Goal: Task Accomplishment & Management: Use online tool/utility

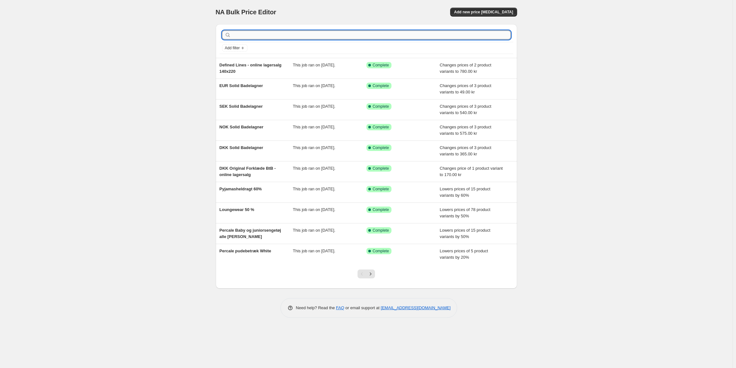
click at [476, 38] on input "text" at bounding box center [371, 34] width 279 height 9
type input "fiberdyne"
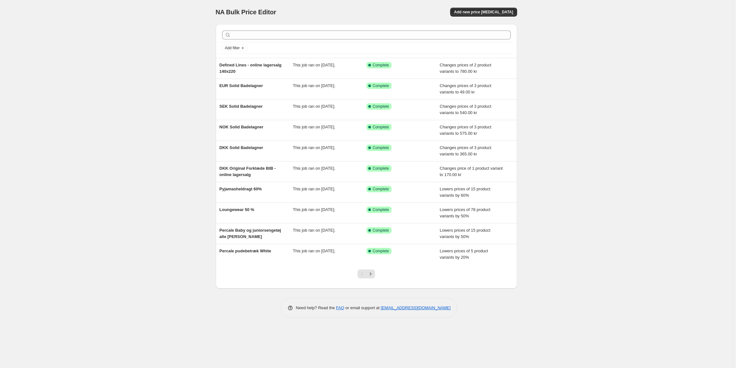
click at [449, 40] on div at bounding box center [367, 35] width 294 height 14
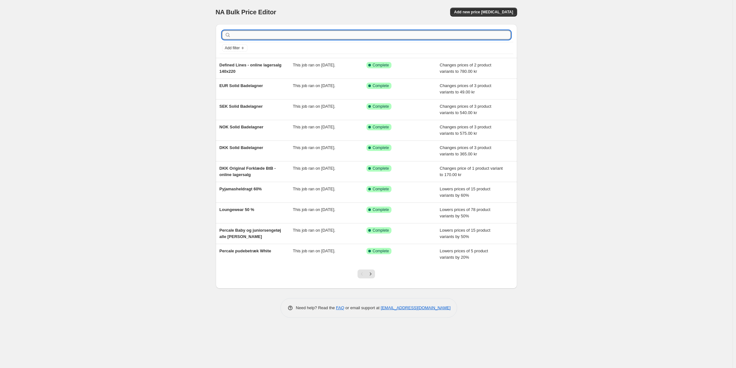
click at [456, 35] on input "text" at bounding box center [371, 34] width 279 height 9
type input "nors"
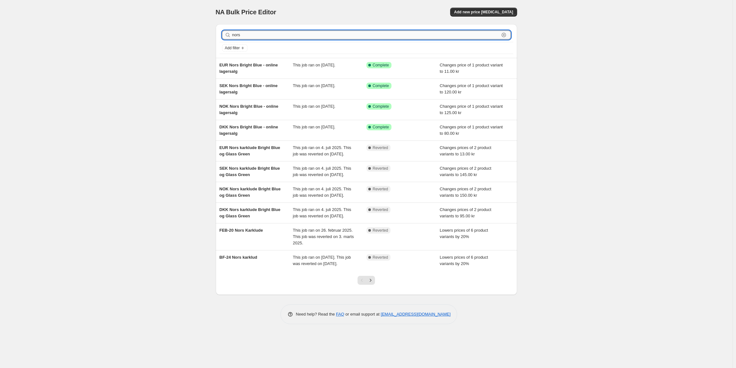
click at [257, 36] on input "nors" at bounding box center [365, 34] width 267 height 9
type input "fiber dyne"
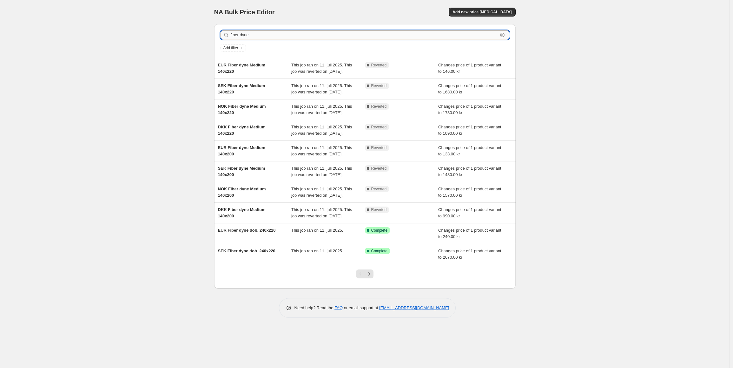
click at [289, 37] on input "fiber dyne" at bounding box center [364, 34] width 267 height 9
type input "fiber dyne onl"
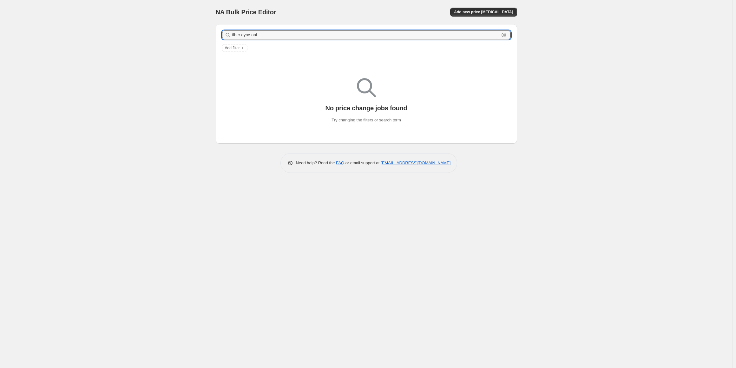
drag, startPoint x: 252, startPoint y: 38, endPoint x: 206, endPoint y: 37, distance: 45.7
click at [206, 37] on div "NA Bulk Price Editor. This page is ready NA Bulk Price Editor Add new price [ME…" at bounding box center [366, 184] width 733 height 368
type input "onl"
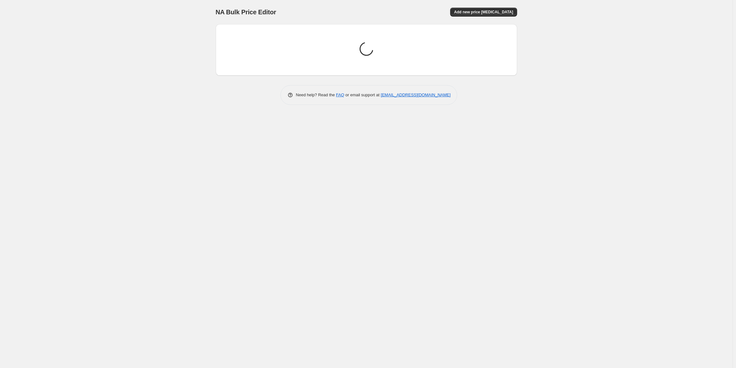
click at [253, 33] on div "Loading price change jobs..." at bounding box center [366, 49] width 291 height 41
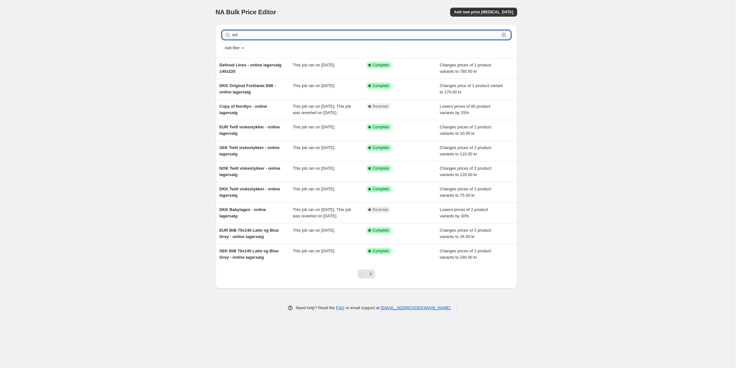
click at [259, 35] on input "onl" at bounding box center [365, 34] width 267 height 9
type input "online lagersalg"
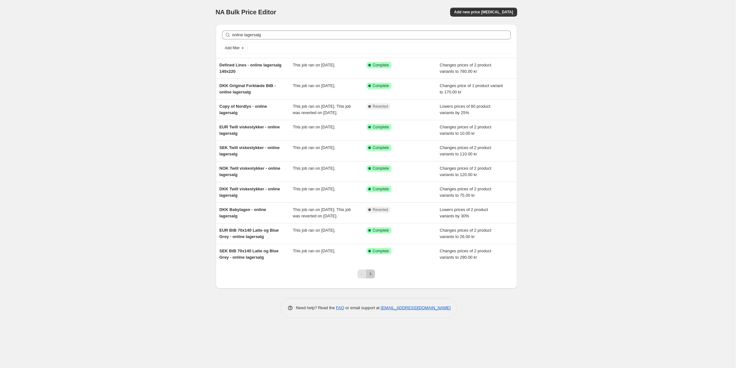
click at [373, 277] on icon "Next" at bounding box center [371, 273] width 6 height 6
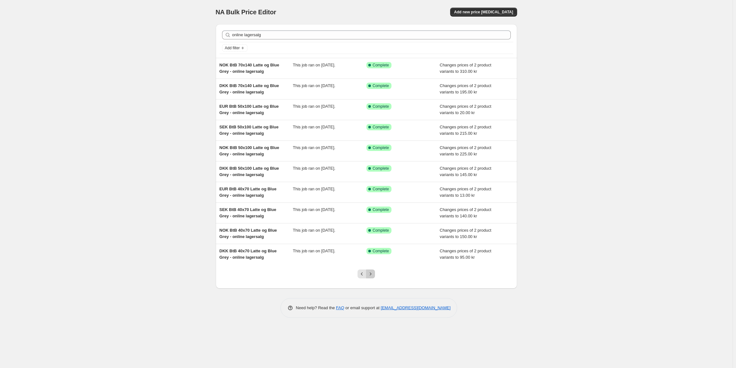
click at [370, 272] on icon "Next" at bounding box center [371, 273] width 6 height 6
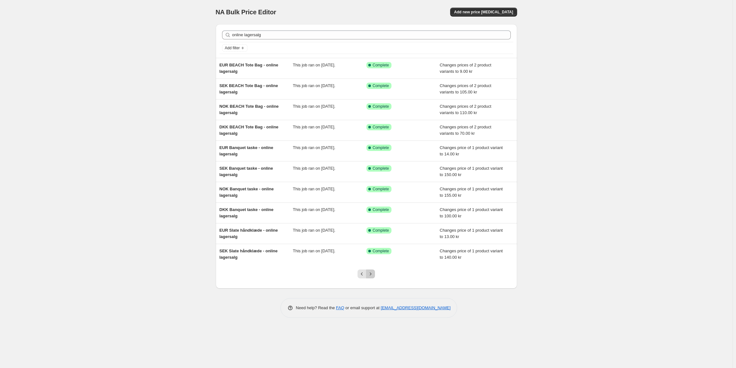
click at [371, 271] on icon "Next" at bounding box center [371, 273] width 6 height 6
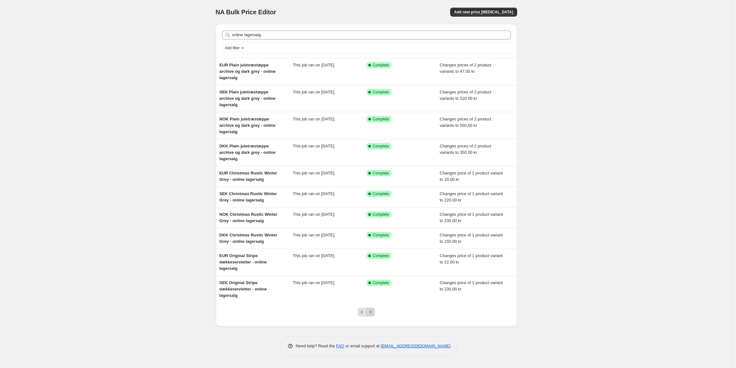
click at [373, 309] on icon "Next" at bounding box center [371, 312] width 6 height 6
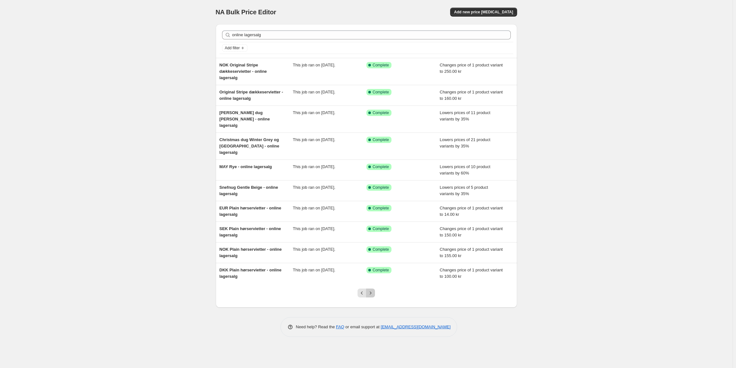
click at [370, 290] on icon "Next" at bounding box center [371, 293] width 6 height 6
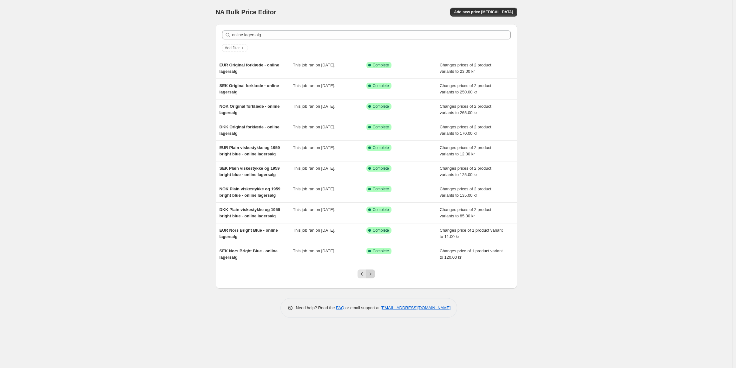
click at [369, 274] on icon "Next" at bounding box center [371, 273] width 6 height 6
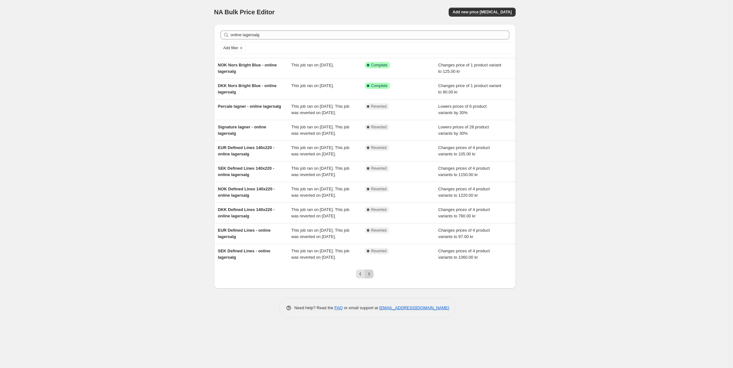
click at [370, 277] on icon "Next" at bounding box center [369, 273] width 6 height 6
click at [371, 277] on icon "Next" at bounding box center [369, 273] width 6 height 6
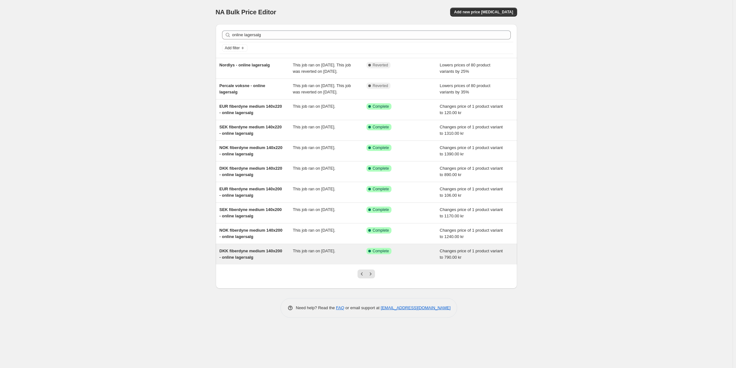
click at [260, 260] on div "DKK fiberdyne medium 140x200 - online lagersalg" at bounding box center [257, 254] width 74 height 13
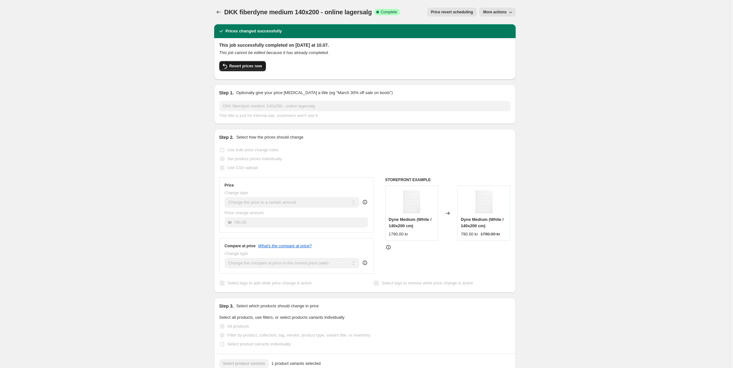
click at [239, 70] on button "Revert prices now" at bounding box center [242, 66] width 47 height 10
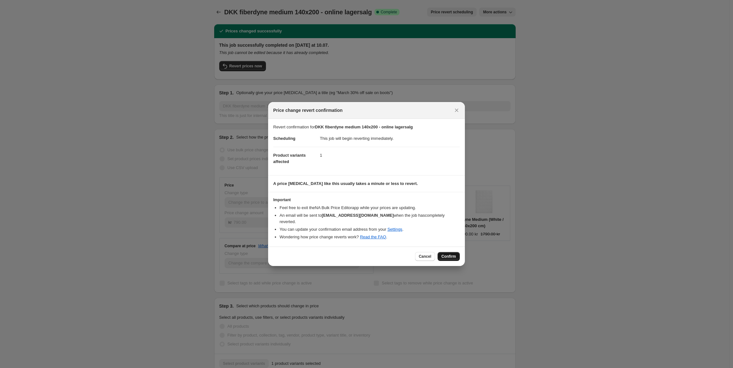
click at [451, 252] on button "Confirm" at bounding box center [449, 256] width 22 height 9
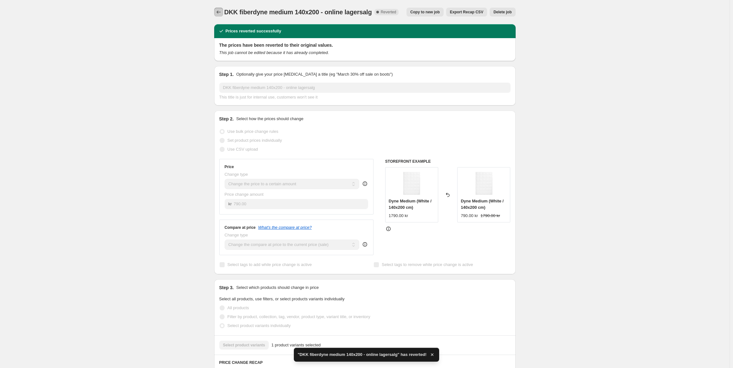
click at [220, 12] on icon "Price change jobs" at bounding box center [219, 12] width 6 height 6
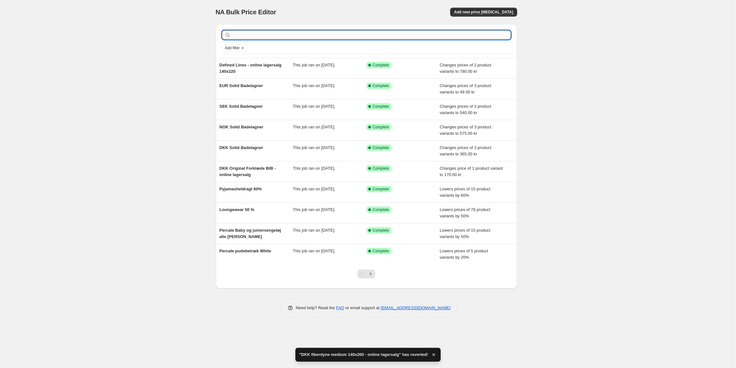
click at [281, 34] on input "text" at bounding box center [371, 34] width 279 height 9
type input "fiberdyne"
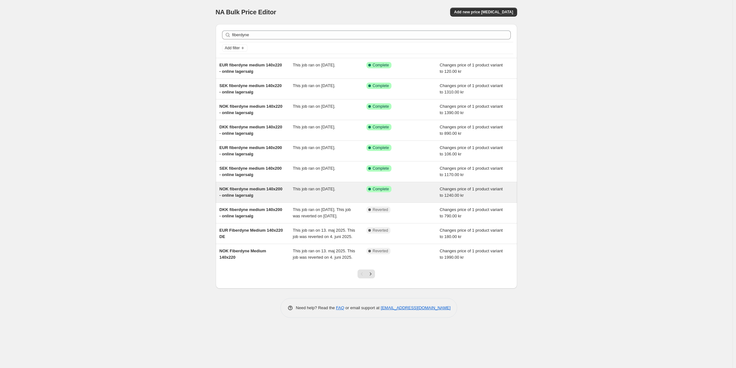
click at [261, 191] on span "NOK fiberdyne medium 140x200 - online lagersalg" at bounding box center [251, 191] width 63 height 11
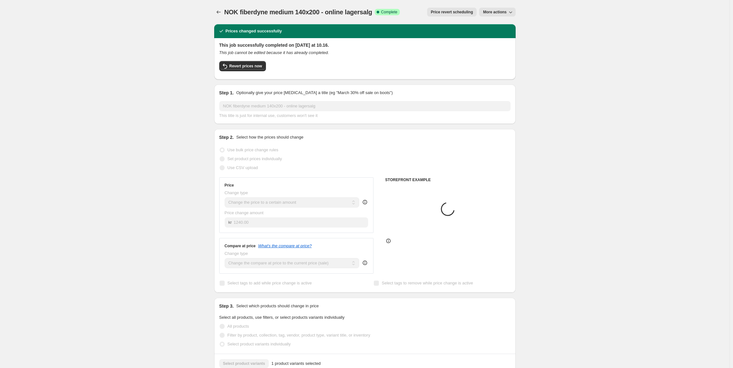
click at [255, 68] on span "Revert prices now" at bounding box center [246, 65] width 33 height 5
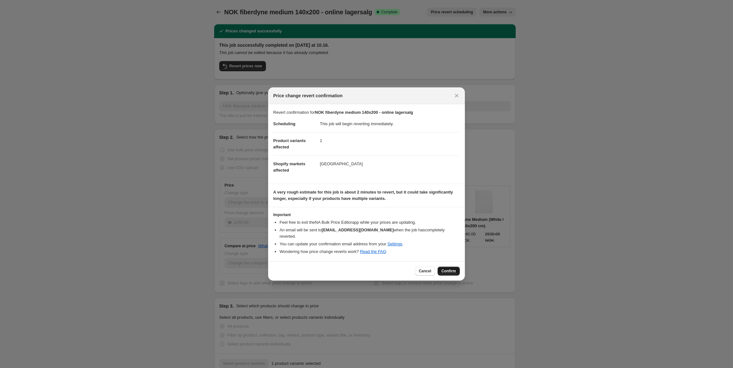
click at [447, 268] on span "Confirm" at bounding box center [449, 270] width 15 height 5
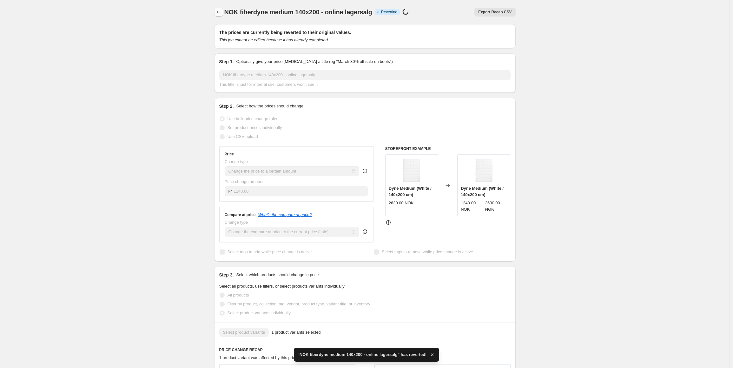
click at [220, 14] on icon "Price change jobs" at bounding box center [219, 12] width 6 height 6
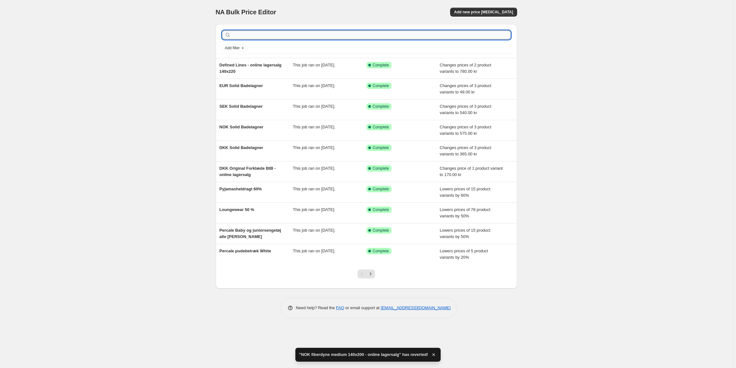
click at [259, 38] on input "text" at bounding box center [371, 34] width 279 height 9
type input "fiberdyne"
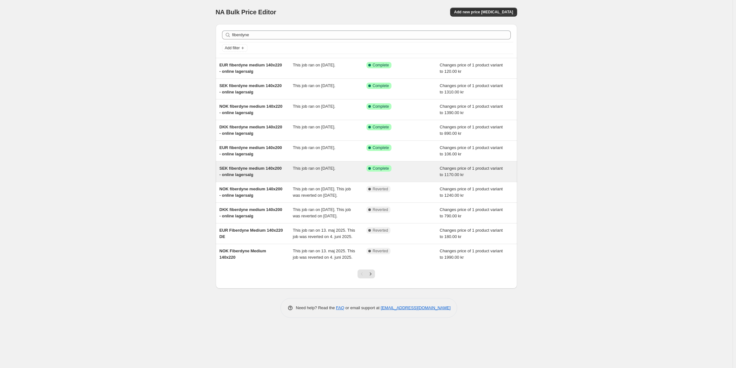
click at [260, 178] on div "SEK fiberdyne medium 140x200 - online lagersalg This job ran on [DATE]. Success…" at bounding box center [367, 171] width 302 height 20
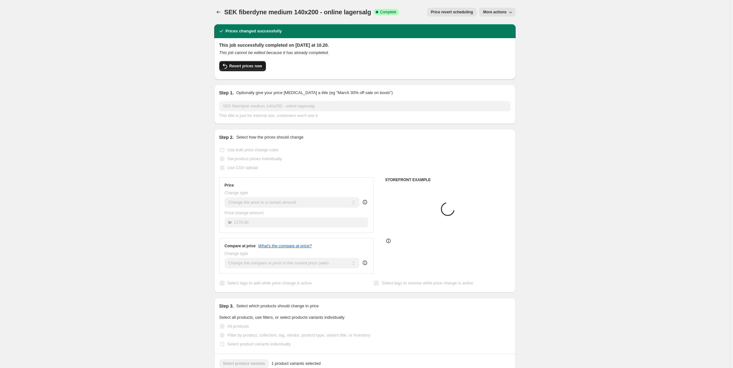
click at [244, 64] on span "Revert prices now" at bounding box center [246, 65] width 33 height 5
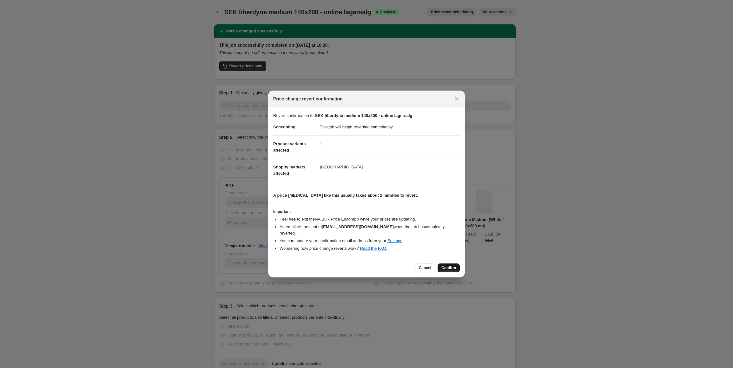
click at [446, 265] on span "Confirm" at bounding box center [449, 267] width 15 height 5
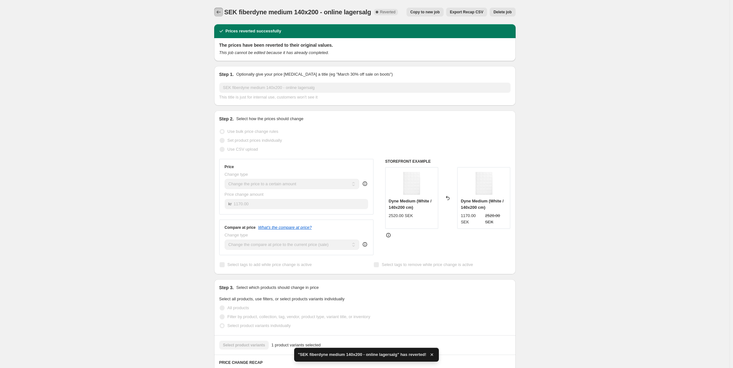
click at [220, 10] on icon "Price change jobs" at bounding box center [219, 12] width 6 height 6
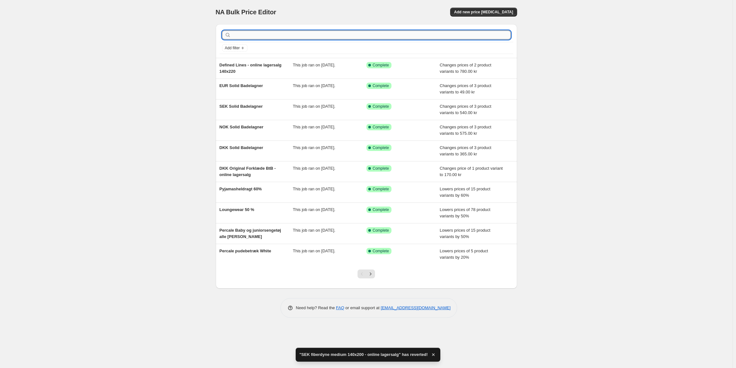
click at [246, 39] on input "text" at bounding box center [371, 34] width 279 height 9
type input "fiberdyne"
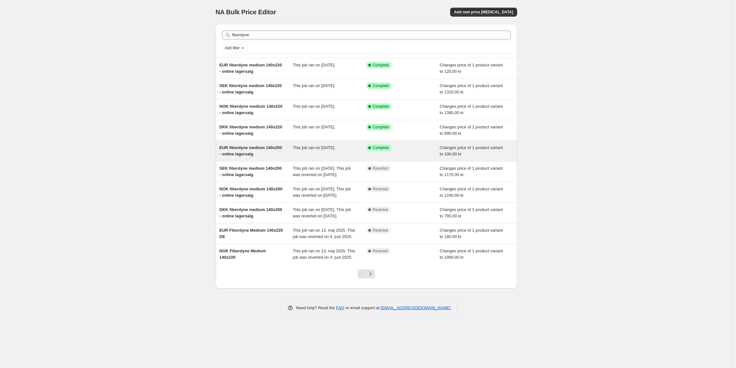
click at [256, 153] on div "EUR fiberdyne medium 140x200 - online lagersalg" at bounding box center [257, 150] width 74 height 13
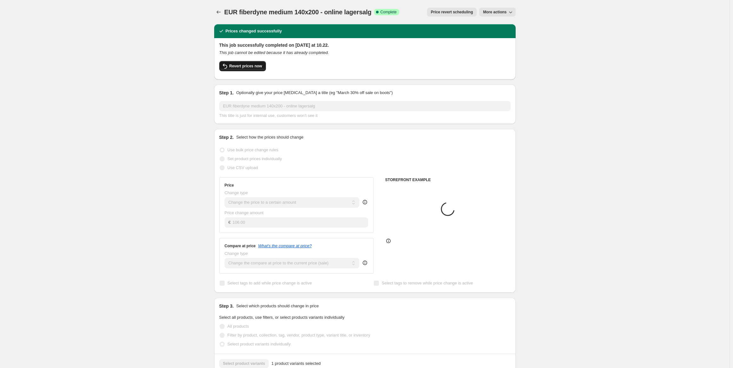
click at [246, 66] on span "Revert prices now" at bounding box center [246, 65] width 33 height 5
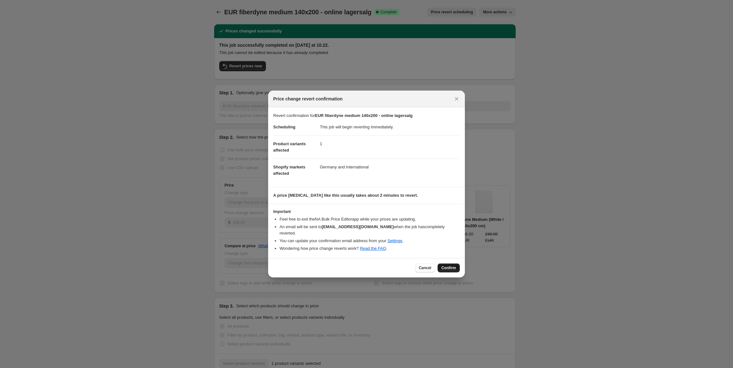
click at [452, 266] on span "Confirm" at bounding box center [449, 267] width 15 height 5
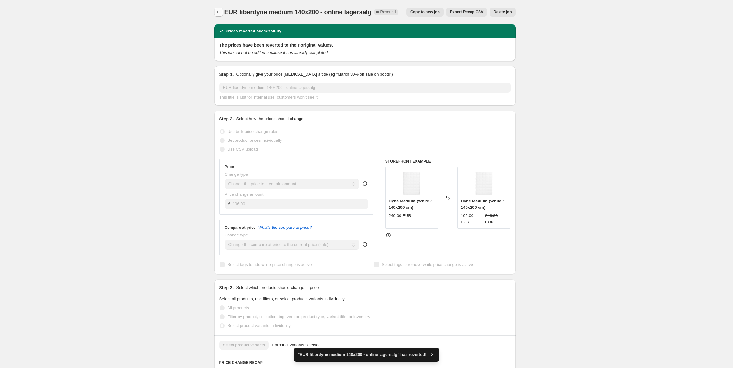
click at [220, 8] on button "Price change jobs" at bounding box center [218, 12] width 9 height 9
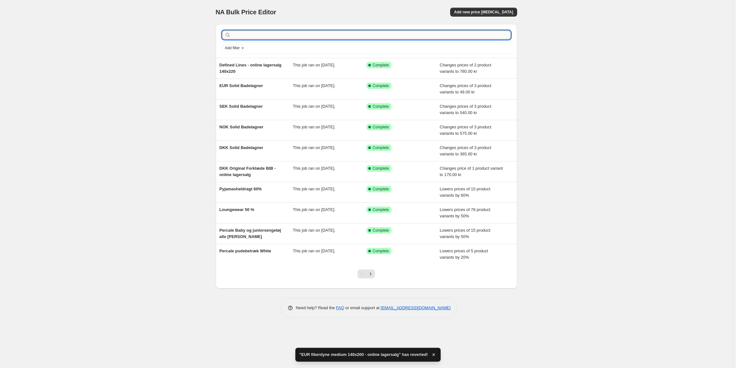
click at [267, 34] on input "text" at bounding box center [371, 34] width 279 height 9
type input "fiberdyen"
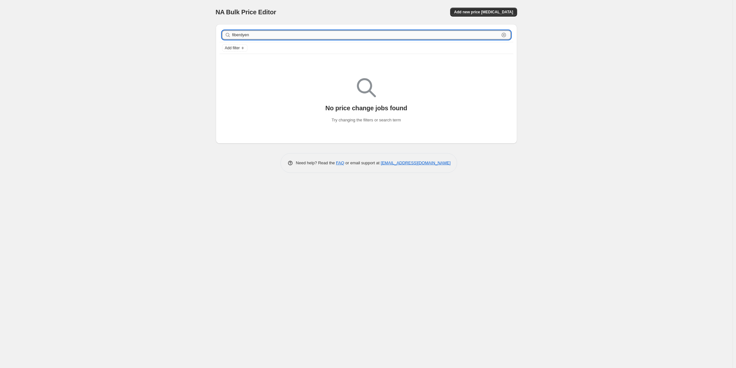
click at [294, 32] on input "fiberdyen" at bounding box center [365, 34] width 267 height 9
type input "fiberdyn"
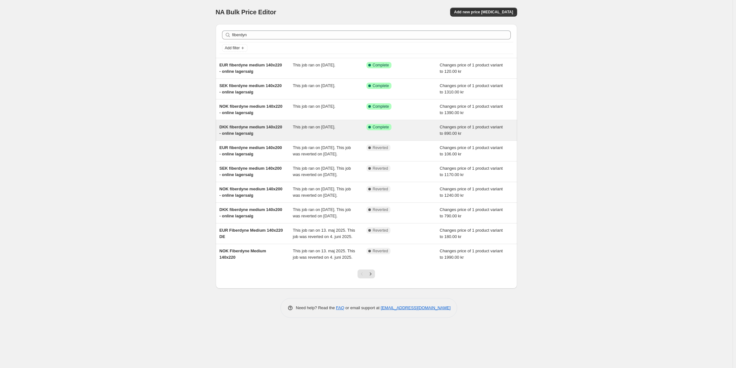
click at [258, 126] on span "DKK fiberdyne medium 140x220 - online lagersalg" at bounding box center [251, 129] width 63 height 11
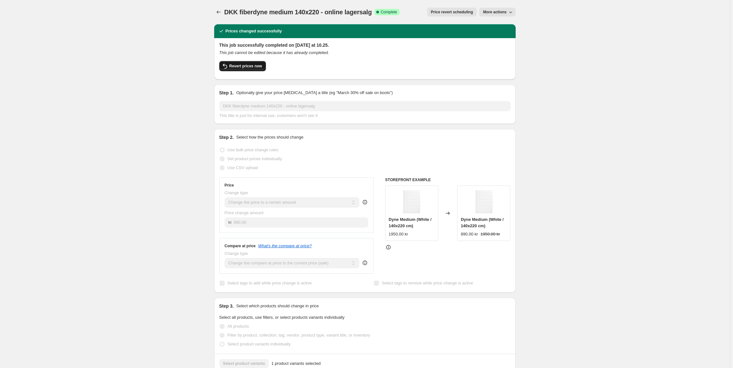
click at [255, 61] on button "Revert prices now" at bounding box center [242, 66] width 47 height 10
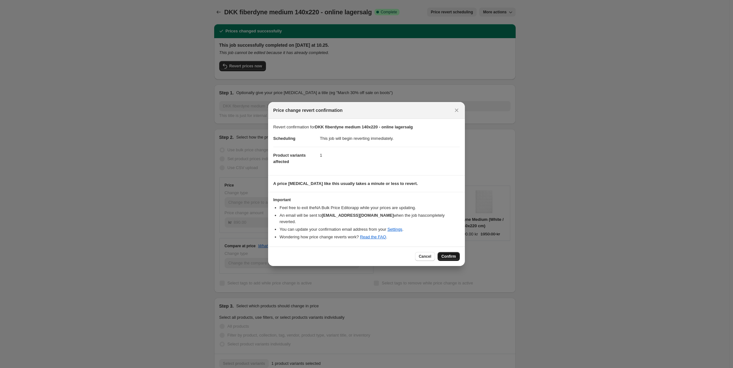
click at [458, 252] on button "Confirm" at bounding box center [449, 256] width 22 height 9
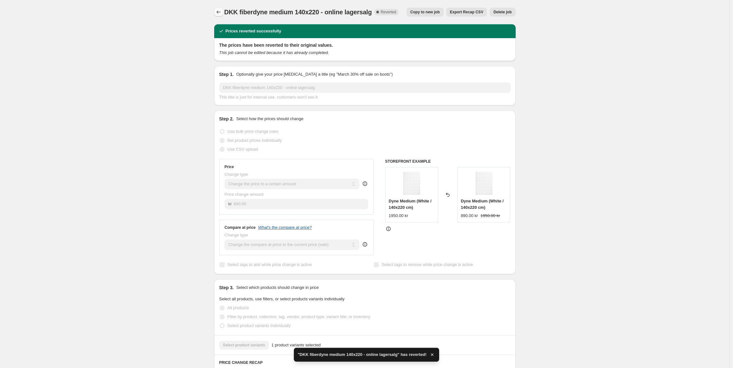
click at [220, 9] on icon "Price change jobs" at bounding box center [219, 12] width 6 height 6
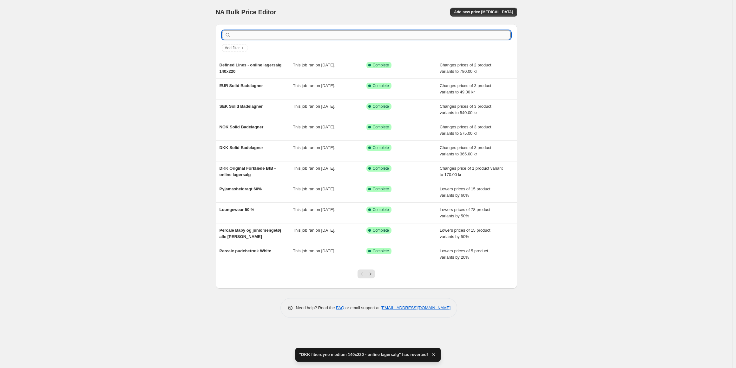
click at [270, 37] on input "text" at bounding box center [371, 34] width 279 height 9
type input "fiberdyne"
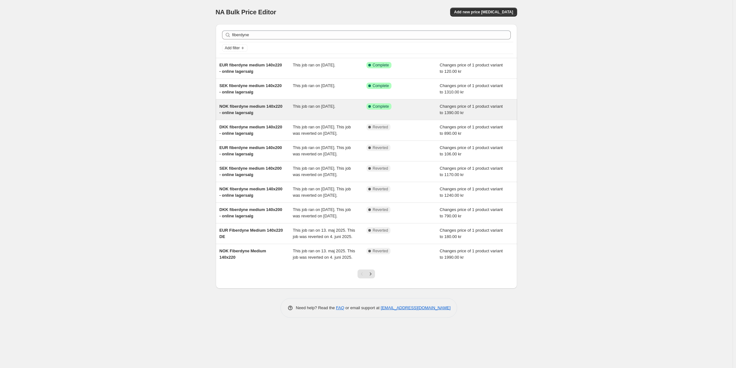
click at [284, 111] on div "NOK fiberdyne medium 140x220 - online lagersalg" at bounding box center [257, 109] width 74 height 13
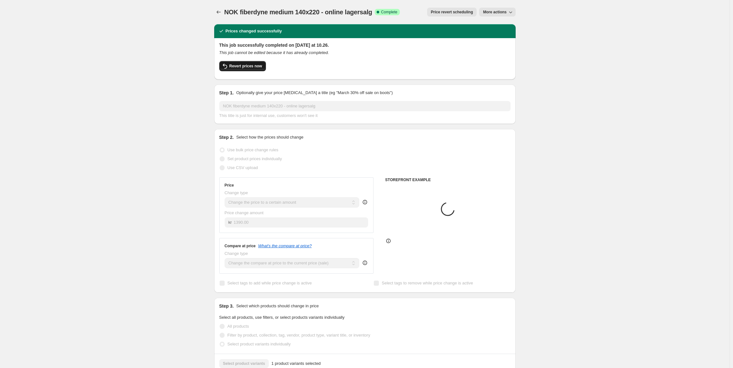
click at [251, 61] on button "Revert prices now" at bounding box center [242, 66] width 47 height 10
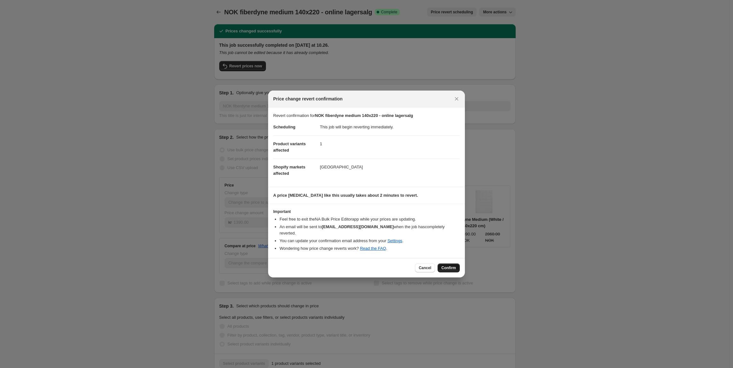
click at [449, 265] on span "Confirm" at bounding box center [449, 267] width 15 height 5
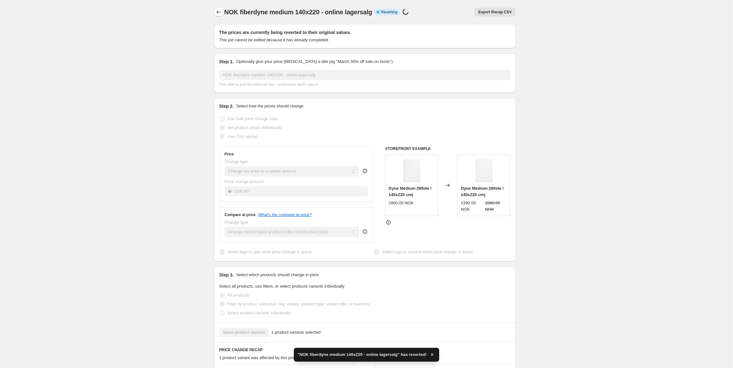
click at [221, 14] on icon "Price change jobs" at bounding box center [219, 12] width 6 height 6
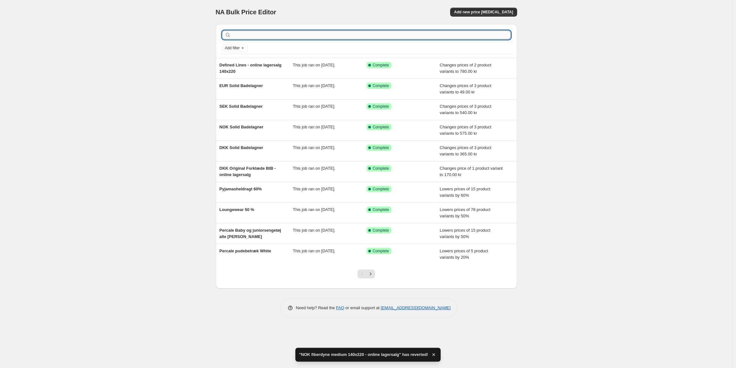
click at [273, 35] on input "text" at bounding box center [371, 34] width 279 height 9
type input "fiberdyne"
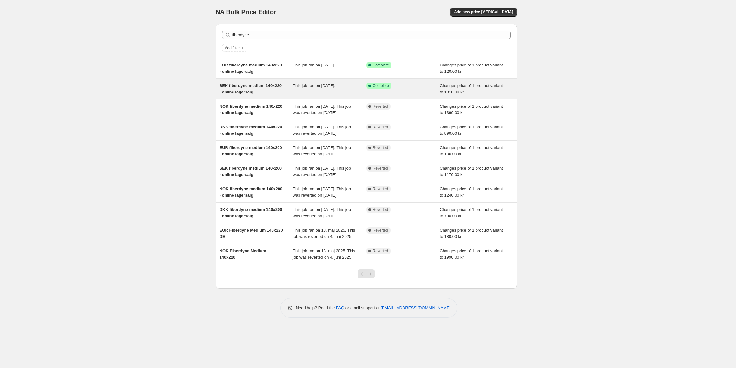
click at [263, 87] on span "SEK fiberdyne medium 140x220 - online lagersalg" at bounding box center [251, 88] width 63 height 11
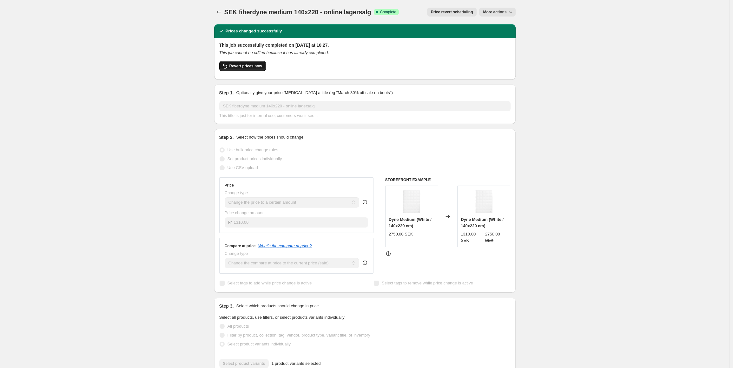
click at [251, 68] on span "Revert prices now" at bounding box center [246, 65] width 33 height 5
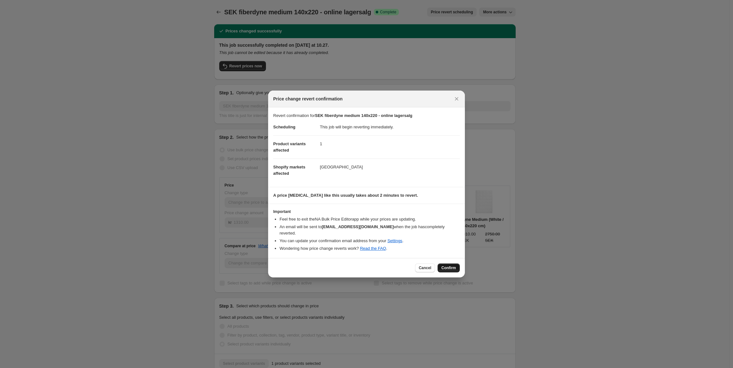
click at [448, 265] on span "Confirm" at bounding box center [449, 267] width 15 height 5
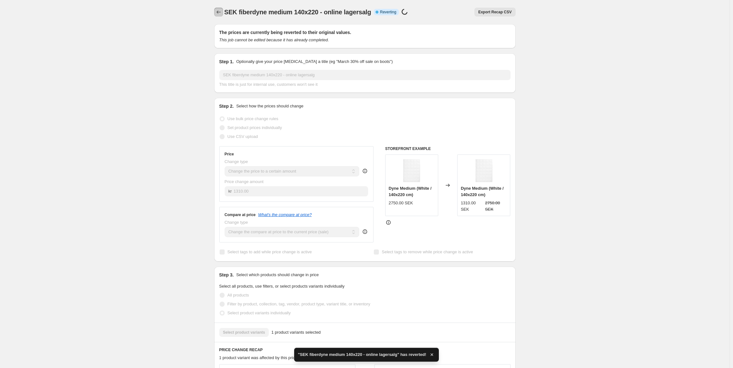
click at [219, 11] on icon "Price change jobs" at bounding box center [219, 12] width 6 height 6
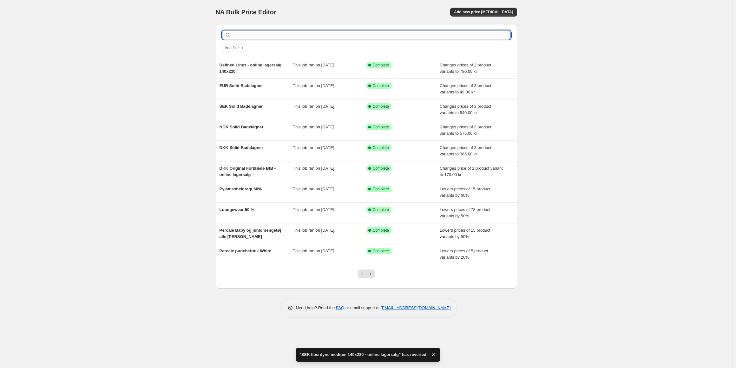
click at [258, 38] on input "text" at bounding box center [371, 34] width 279 height 9
type input "fiberdyne"
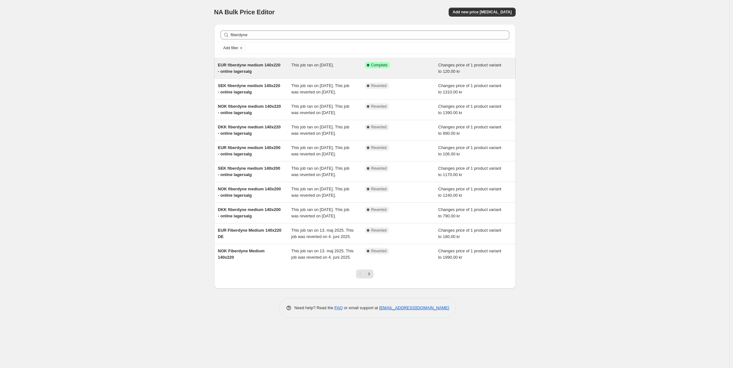
click at [271, 63] on span "EUR fiberdyne medium 140x220 - online lagersalg" at bounding box center [249, 68] width 63 height 11
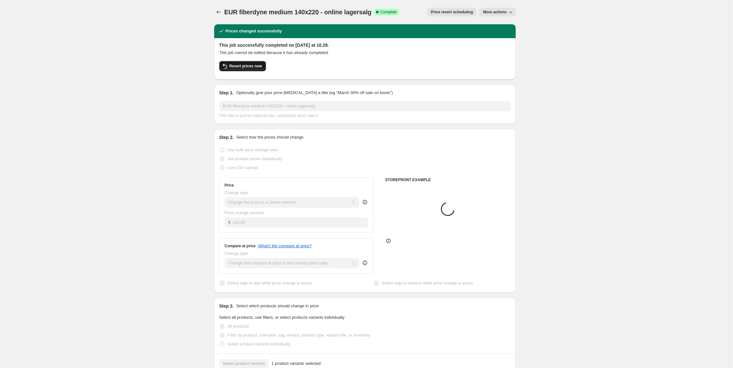
click at [250, 70] on button "Revert prices now" at bounding box center [242, 66] width 47 height 10
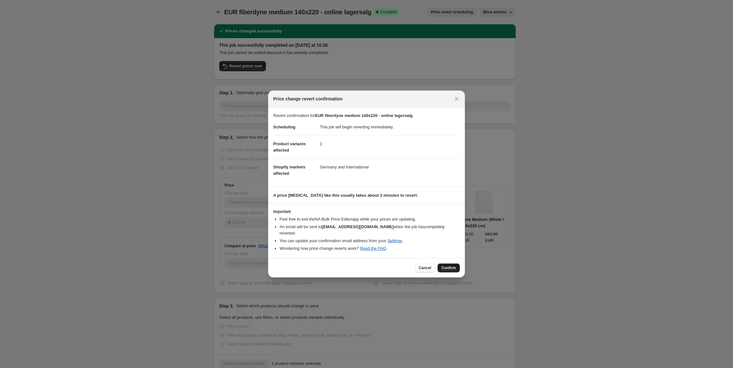
click at [448, 265] on span "Confirm" at bounding box center [449, 267] width 15 height 5
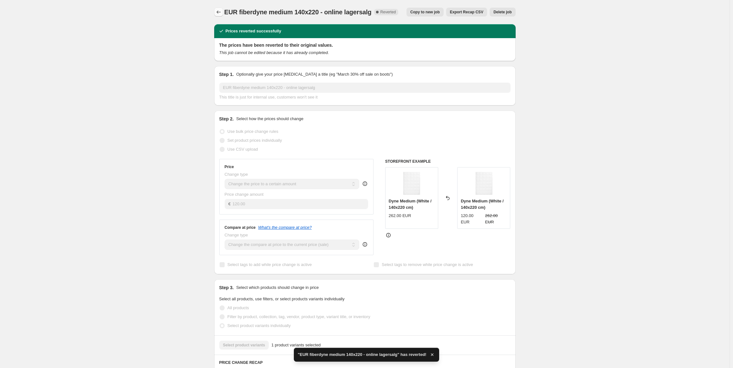
click at [221, 12] on icon "Price change jobs" at bounding box center [219, 12] width 6 height 6
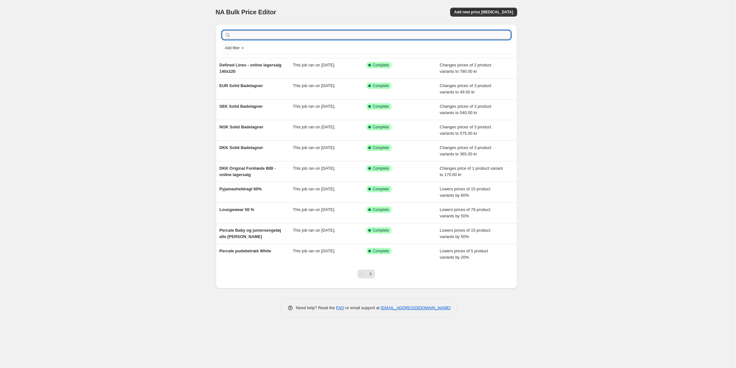
click at [244, 36] on input "text" at bounding box center [371, 34] width 279 height 9
type input "fiberdyne"
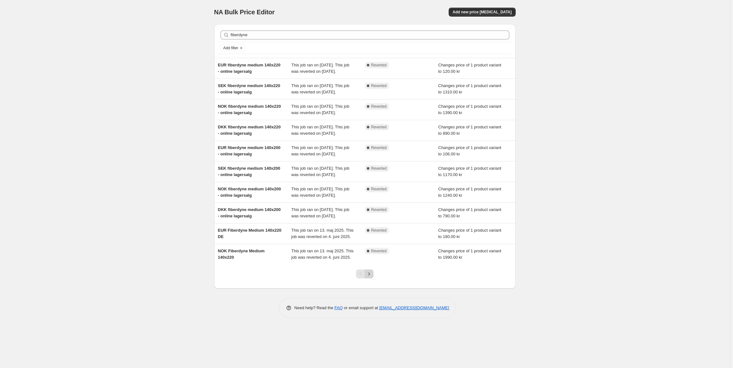
click at [367, 278] on button "Next" at bounding box center [369, 273] width 9 height 9
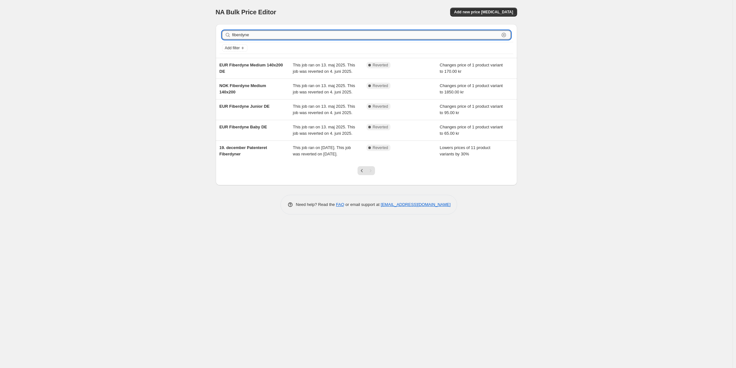
click at [262, 35] on input "fiberdyne" at bounding box center [365, 34] width 267 height 9
type input "[PERSON_NAME]"
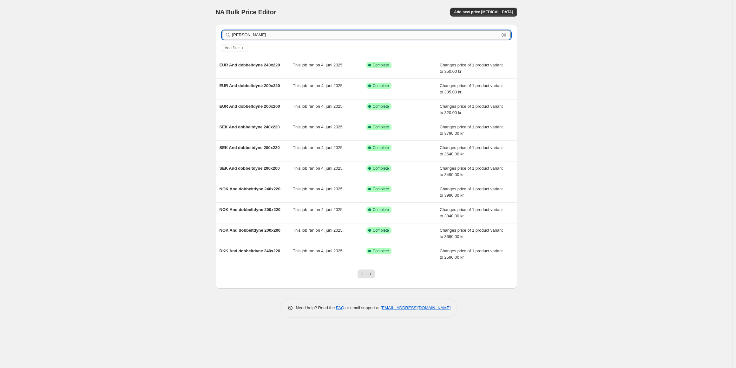
drag, startPoint x: 240, startPoint y: 34, endPoint x: 250, endPoint y: 37, distance: 10.6
click at [244, 35] on input "[PERSON_NAME]" at bounding box center [365, 34] width 267 height 9
type input "dob"
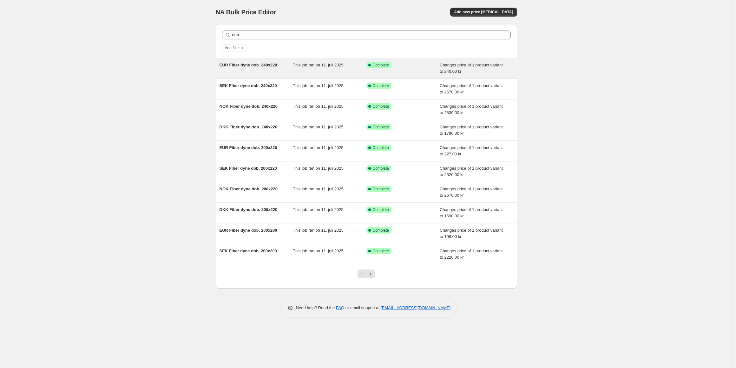
click at [271, 72] on div "EUR Fiber dyne dob. 240x220" at bounding box center [257, 68] width 74 height 13
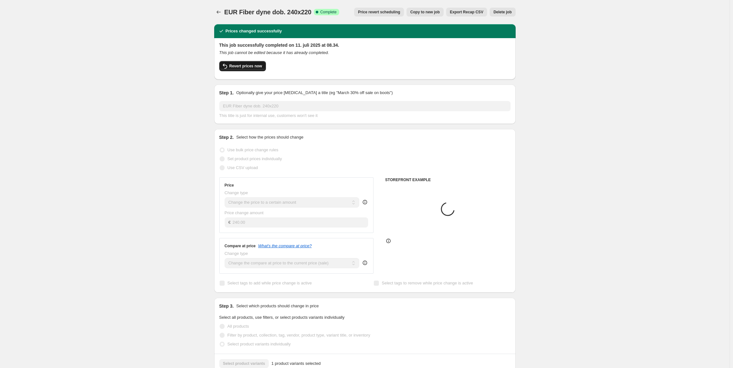
click at [244, 70] on button "Revert prices now" at bounding box center [242, 66] width 47 height 10
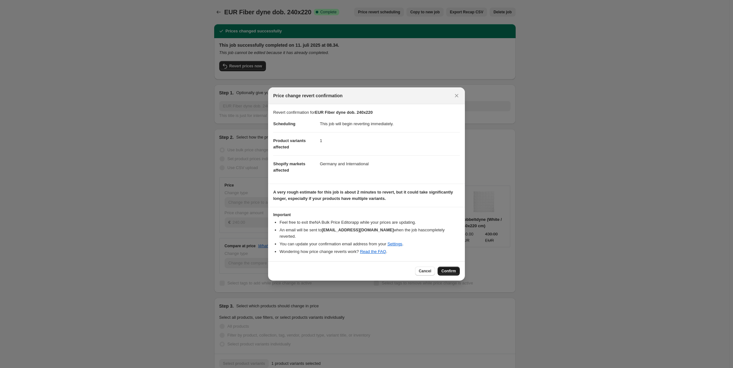
click at [453, 268] on span "Confirm" at bounding box center [449, 270] width 15 height 5
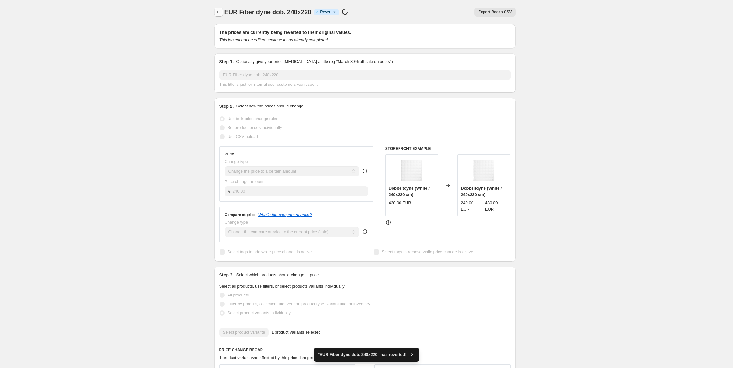
click at [220, 14] on icon "Price change jobs" at bounding box center [219, 12] width 6 height 6
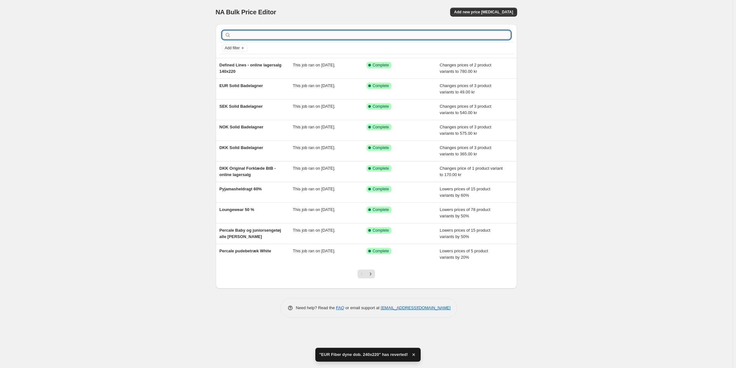
click at [255, 38] on input "text" at bounding box center [371, 34] width 279 height 9
type input "fiber"
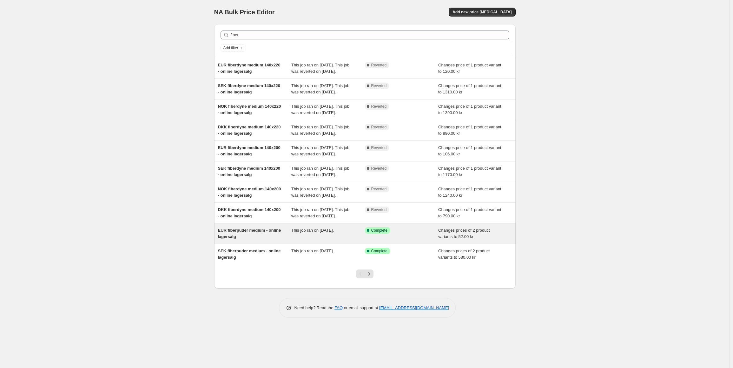
click at [256, 240] on div "EUR fiberpuder medium - online lagersalg" at bounding box center [255, 233] width 74 height 13
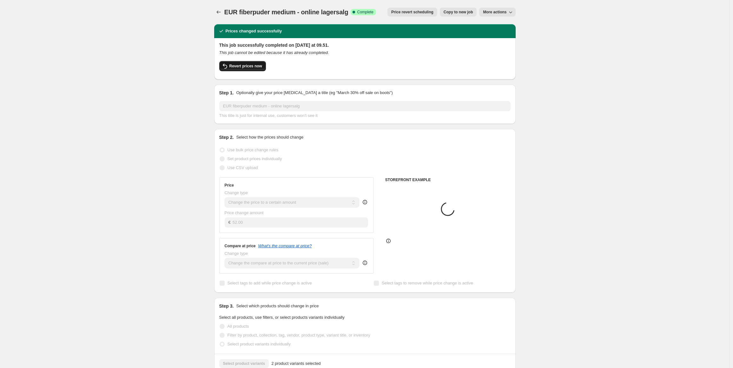
click at [248, 68] on span "Revert prices now" at bounding box center [246, 65] width 33 height 5
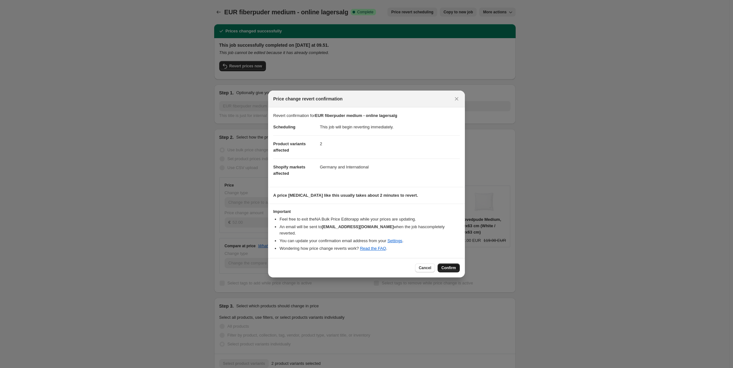
click at [453, 265] on span "Confirm" at bounding box center [449, 267] width 15 height 5
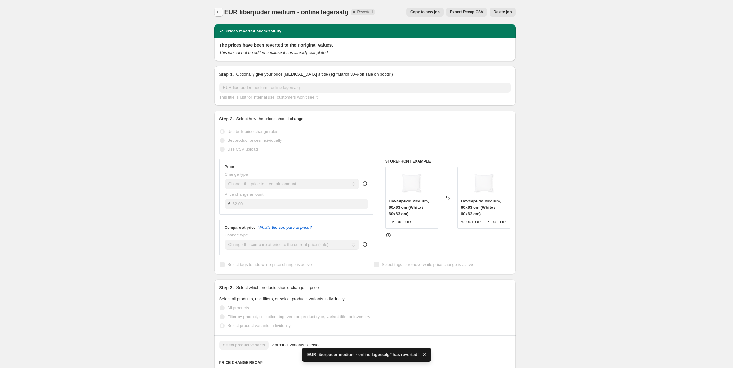
click at [222, 13] on icon "Price change jobs" at bounding box center [219, 12] width 6 height 6
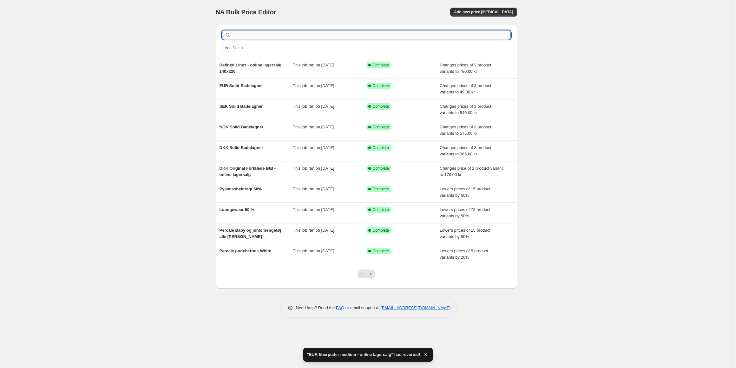
click at [269, 34] on input "text" at bounding box center [371, 34] width 279 height 9
type input "fiberdyne"
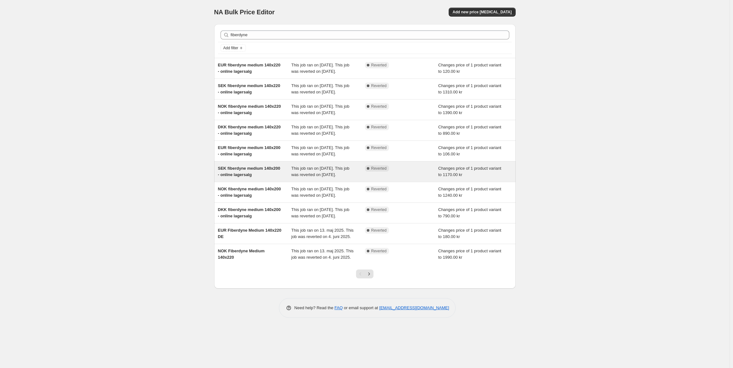
scroll to position [10, 0]
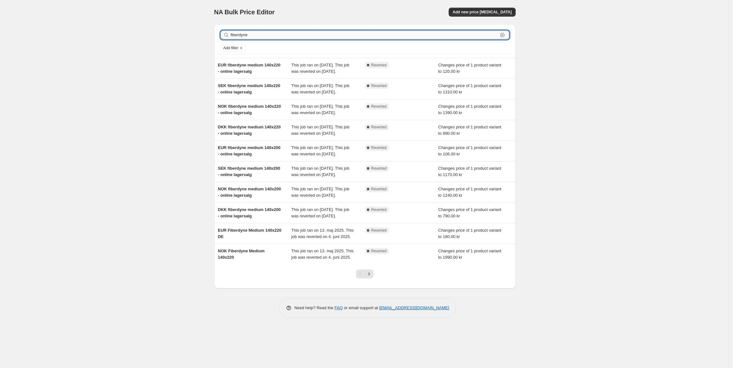
click at [251, 30] on input "fiberdyne" at bounding box center [364, 34] width 267 height 9
type input "dob. fi"
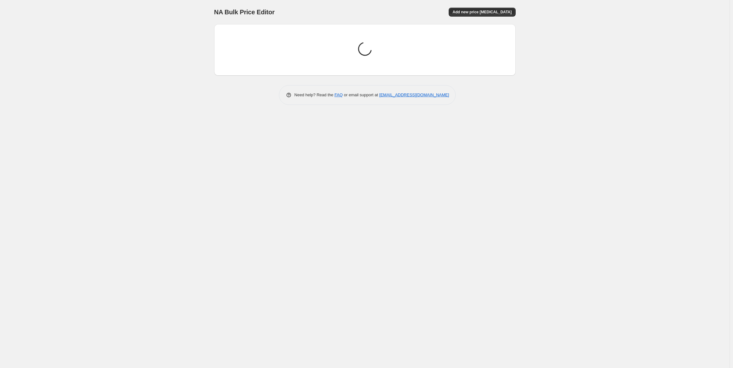
scroll to position [0, 0]
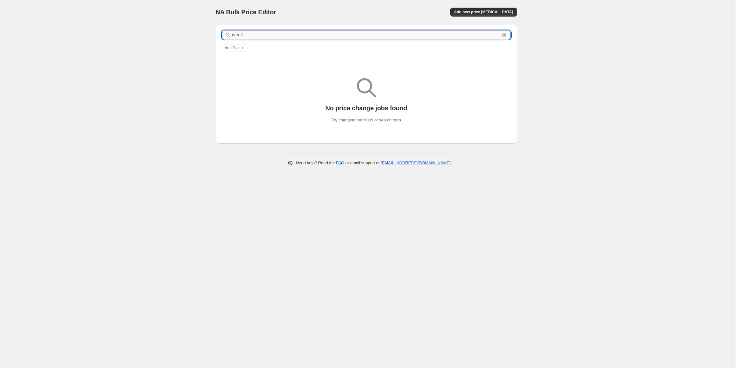
drag, startPoint x: 241, startPoint y: 35, endPoint x: 245, endPoint y: 35, distance: 4.5
click at [245, 35] on input "dob. fi" at bounding box center [365, 34] width 267 height 9
type input "dob."
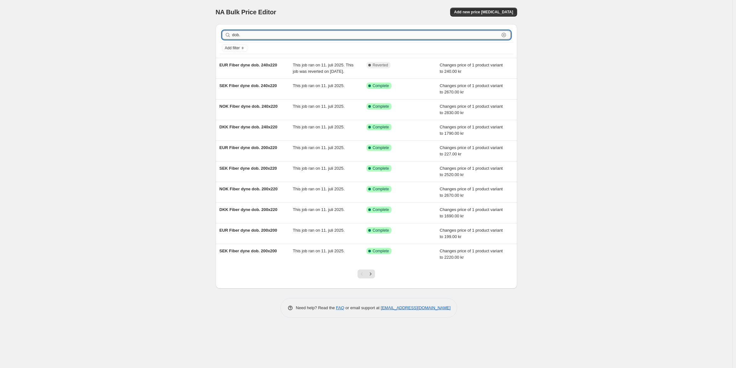
click at [261, 39] on input "dob." at bounding box center [365, 34] width 267 height 9
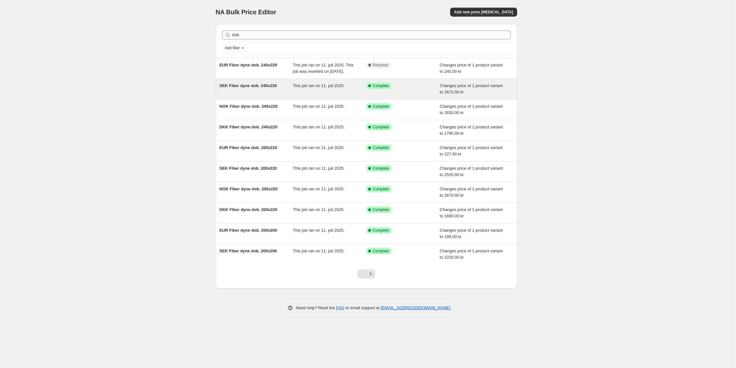
click at [253, 99] on div "SEK Fiber dyne dob. 240x220 This job ran on 11. juli [DEMOGRAPHIC_DATA]. Succes…" at bounding box center [367, 89] width 302 height 20
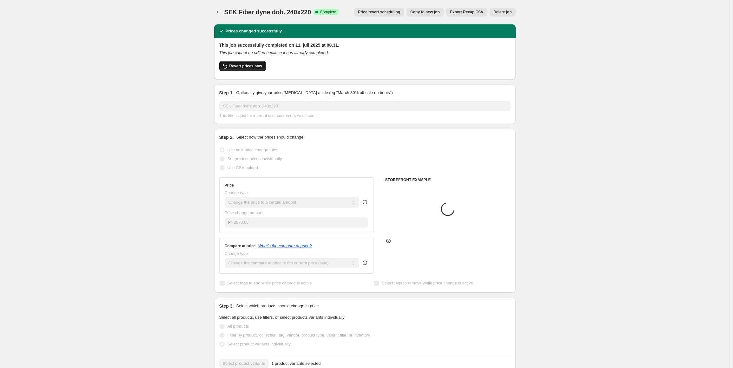
click at [250, 69] on button "Revert prices now" at bounding box center [242, 66] width 47 height 10
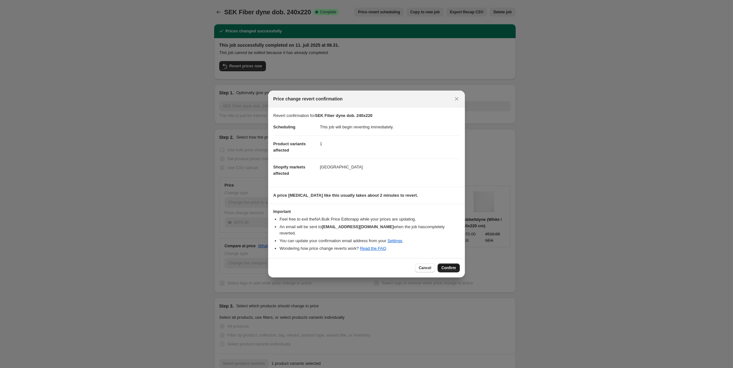
click at [449, 266] on span "Confirm" at bounding box center [449, 267] width 15 height 5
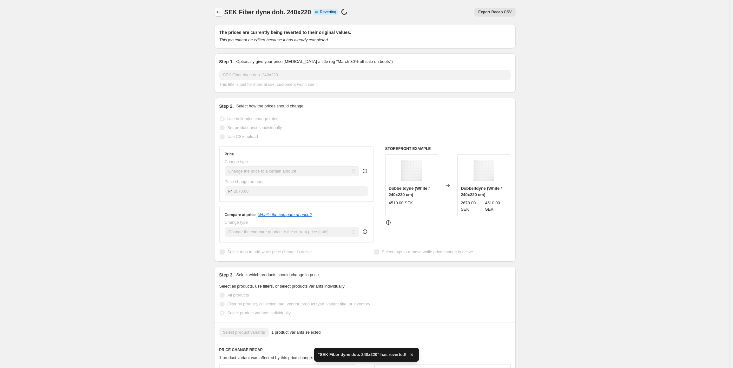
click at [219, 13] on icon "Price change jobs" at bounding box center [219, 12] width 6 height 6
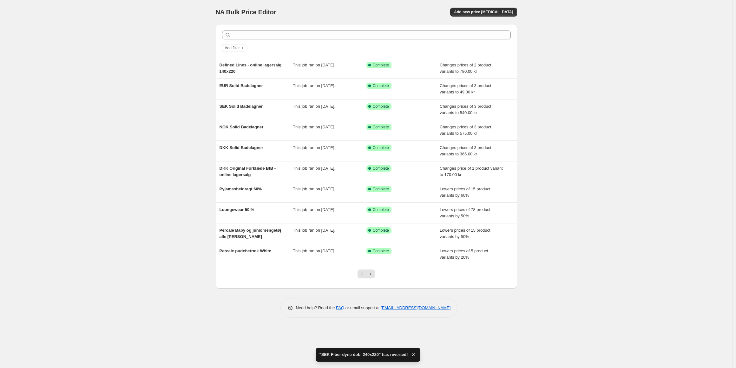
click at [290, 40] on div at bounding box center [367, 35] width 294 height 14
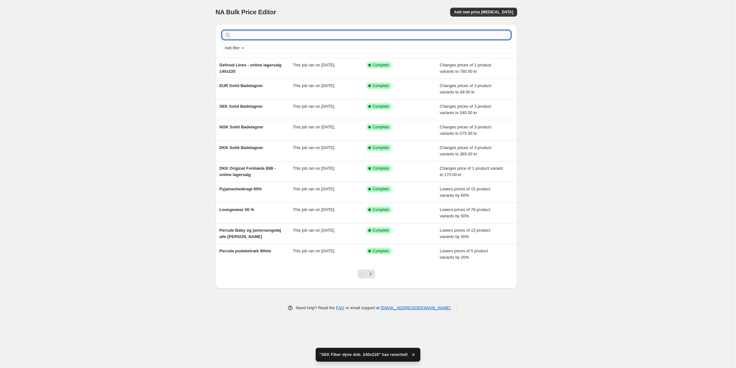
click at [287, 36] on input "text" at bounding box center [371, 34] width 279 height 9
type input "dob"
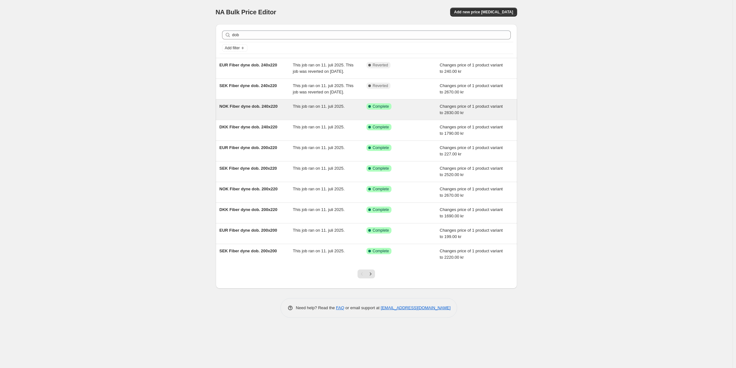
click at [271, 116] on div "NOK Fiber dyne dob. 240x220" at bounding box center [257, 109] width 74 height 13
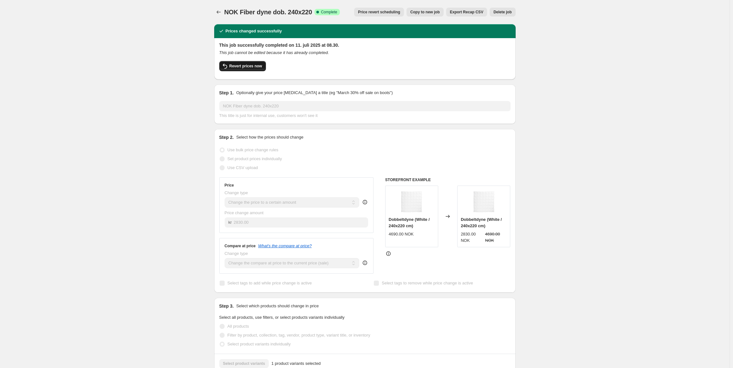
click at [252, 62] on button "Revert prices now" at bounding box center [242, 66] width 47 height 10
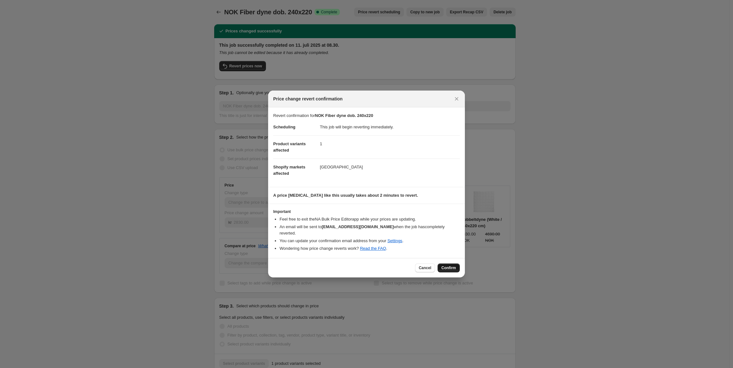
click at [455, 263] on button "Confirm" at bounding box center [449, 267] width 22 height 9
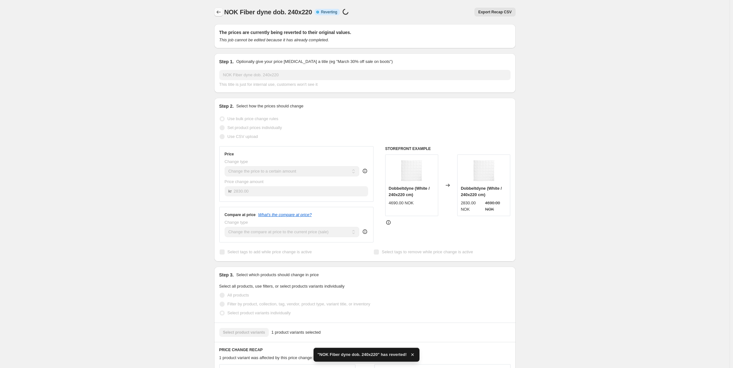
click at [217, 14] on icon "Price change jobs" at bounding box center [219, 12] width 6 height 6
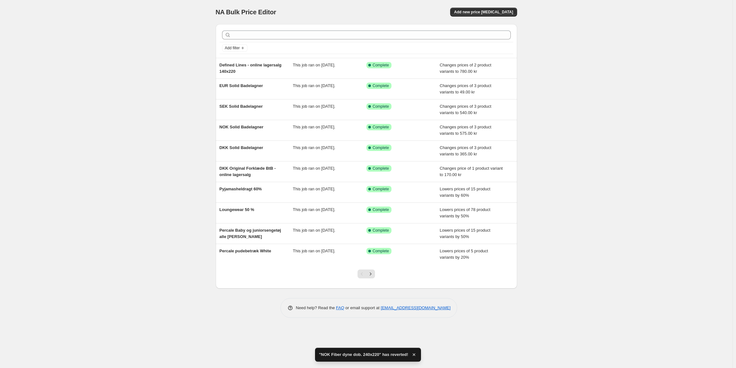
click at [257, 40] on div at bounding box center [367, 35] width 294 height 14
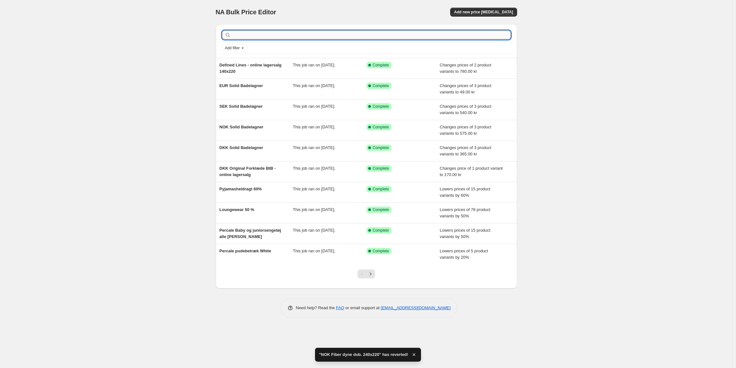
click at [259, 37] on input "text" at bounding box center [371, 34] width 279 height 9
type input "dob fiber"
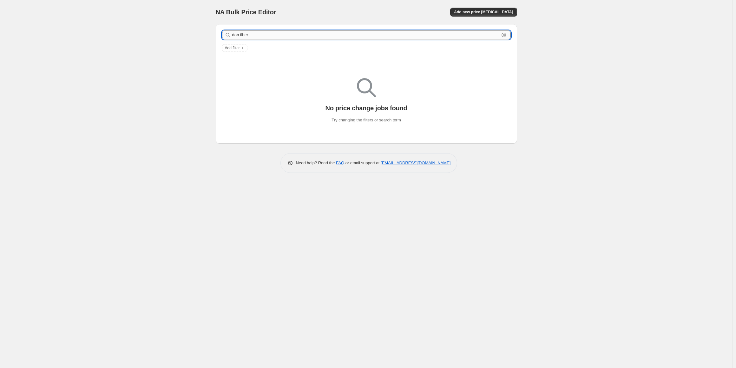
click at [243, 35] on input "dob fiber" at bounding box center [365, 34] width 267 height 9
type input "fiber dob"
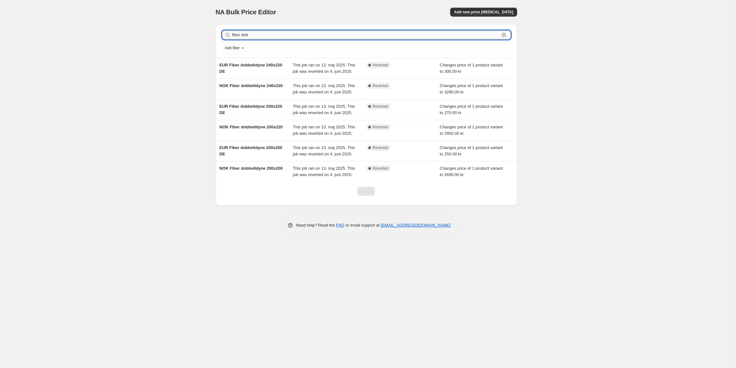
click at [248, 32] on input "fiber dob" at bounding box center [365, 34] width 267 height 9
type input "dob f"
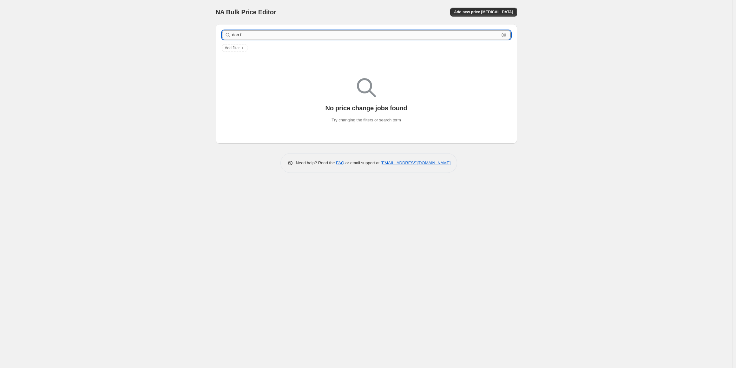
drag, startPoint x: 249, startPoint y: 36, endPoint x: 240, endPoint y: 36, distance: 8.6
click at [240, 36] on input "dob f" at bounding box center [365, 34] width 267 height 9
type input "dob"
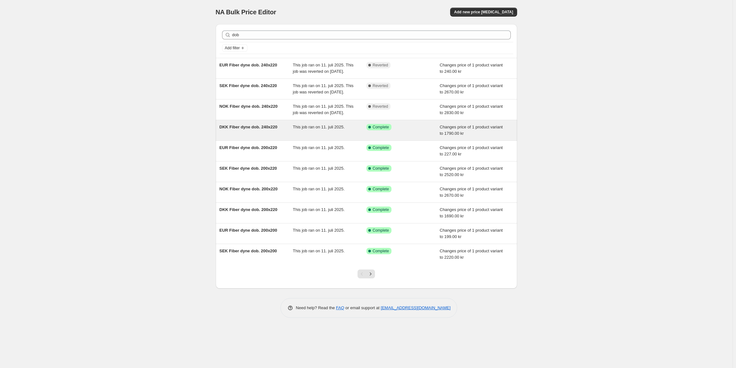
click at [248, 137] on div "DKK Fiber dyne dob. 240x220" at bounding box center [257, 130] width 74 height 13
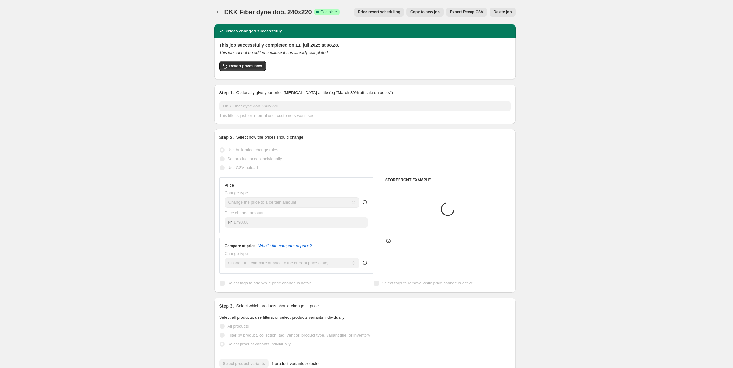
click at [254, 73] on div "Revert prices now" at bounding box center [364, 67] width 291 height 13
click at [254, 69] on button "Revert prices now" at bounding box center [242, 66] width 47 height 10
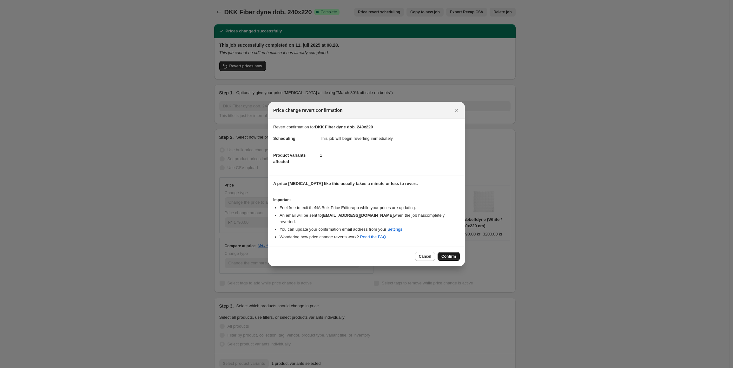
click at [459, 253] on button "Confirm" at bounding box center [449, 256] width 22 height 9
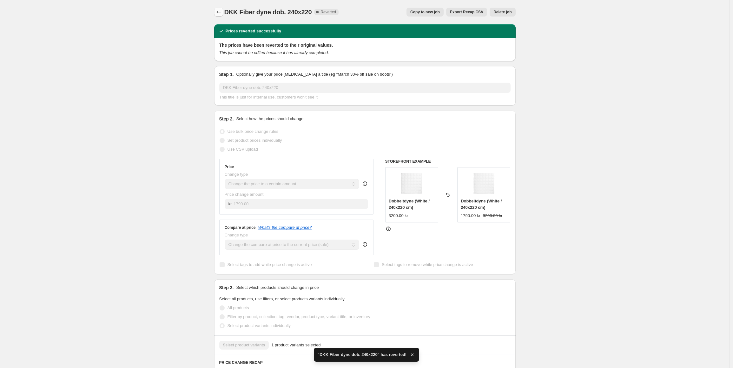
click at [218, 13] on icon "Price change jobs" at bounding box center [219, 12] width 6 height 6
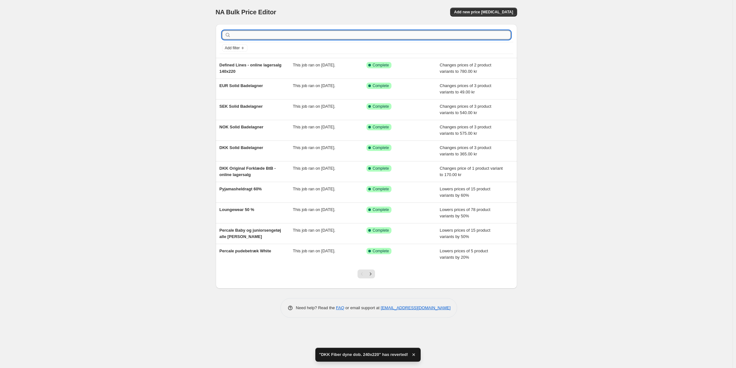
click at [257, 37] on input "text" at bounding box center [371, 34] width 279 height 9
type input "fib"
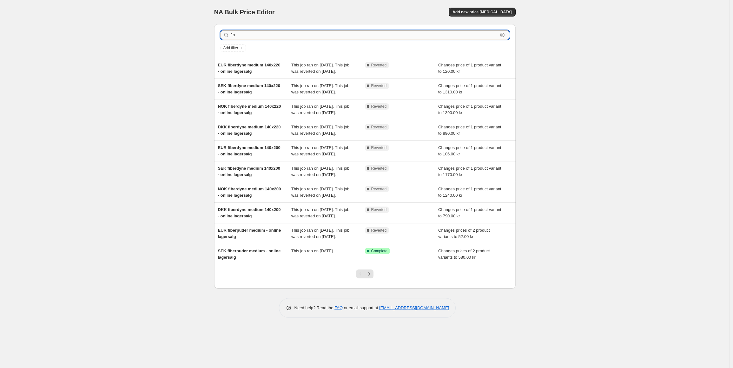
click at [264, 35] on input "fib" at bounding box center [364, 34] width 267 height 9
type input "fiber"
click at [265, 38] on input "fiber" at bounding box center [364, 34] width 267 height 9
type input "fiber d"
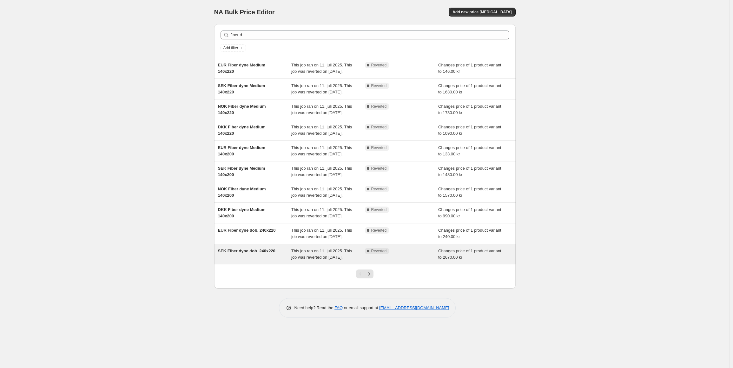
scroll to position [23, 0]
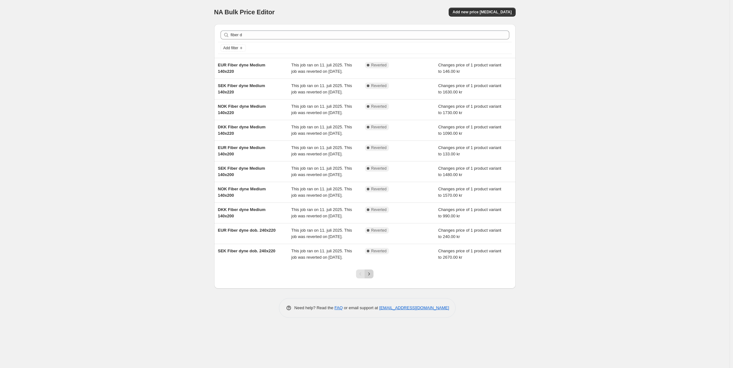
click at [370, 277] on icon "Next" at bounding box center [369, 273] width 6 height 6
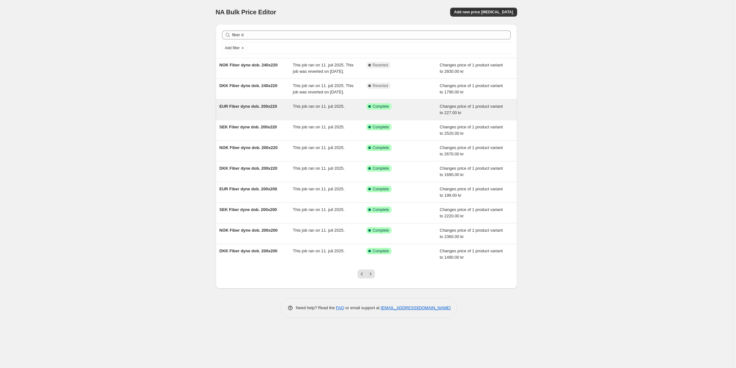
click at [279, 116] on div "EUR Fiber dyne dob. 200x220" at bounding box center [257, 109] width 74 height 13
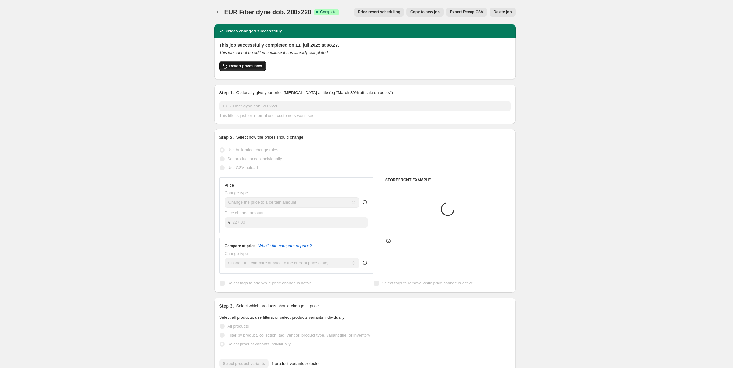
click at [247, 64] on span "Revert prices now" at bounding box center [246, 65] width 33 height 5
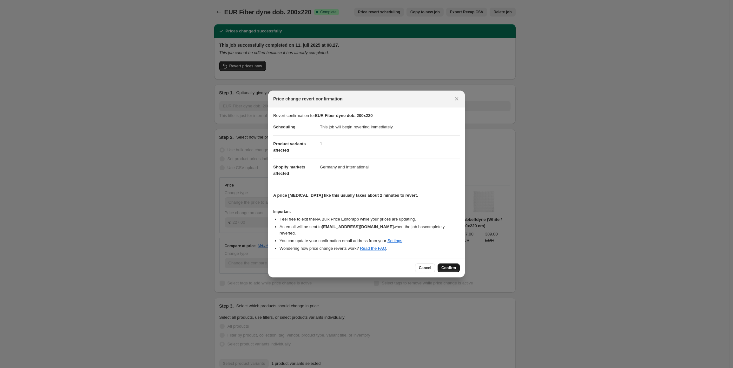
click at [440, 264] on button "Confirm" at bounding box center [449, 267] width 22 height 9
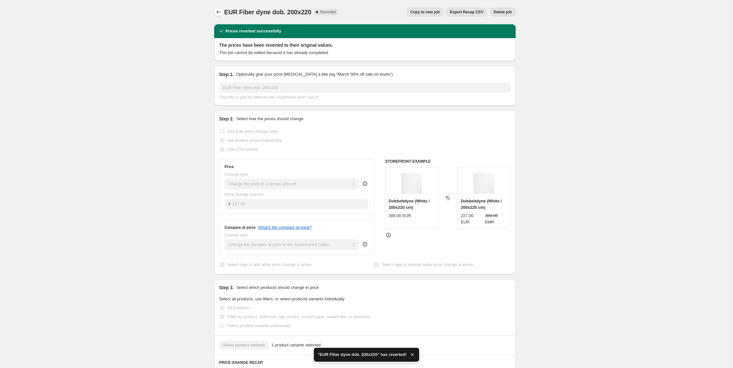
click at [220, 10] on icon "Price change jobs" at bounding box center [219, 12] width 6 height 6
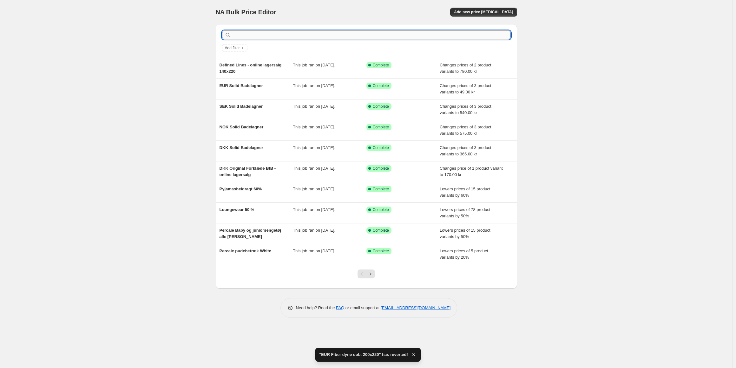
click at [272, 31] on input "text" at bounding box center [371, 34] width 279 height 9
type input "fiber dy"
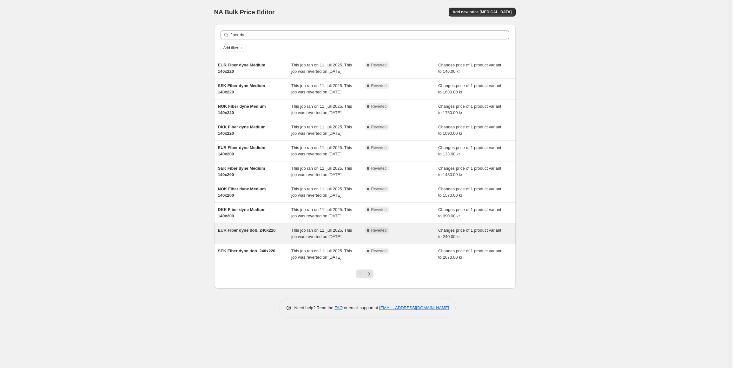
scroll to position [23, 0]
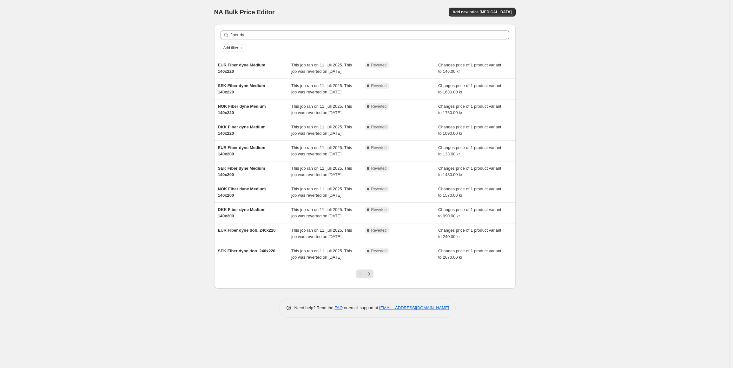
click at [365, 278] on div "Pagination" at bounding box center [360, 273] width 9 height 9
click at [368, 277] on icon "Next" at bounding box center [369, 273] width 6 height 6
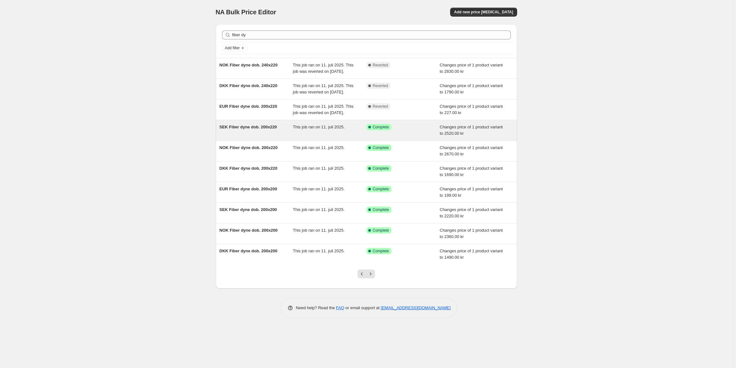
click at [264, 137] on div "SEK Fiber dyne dob. 200x220" at bounding box center [257, 130] width 74 height 13
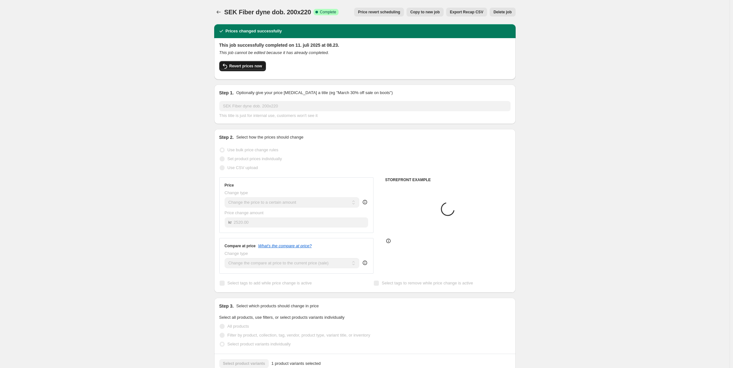
click at [256, 64] on span "Revert prices now" at bounding box center [246, 65] width 33 height 5
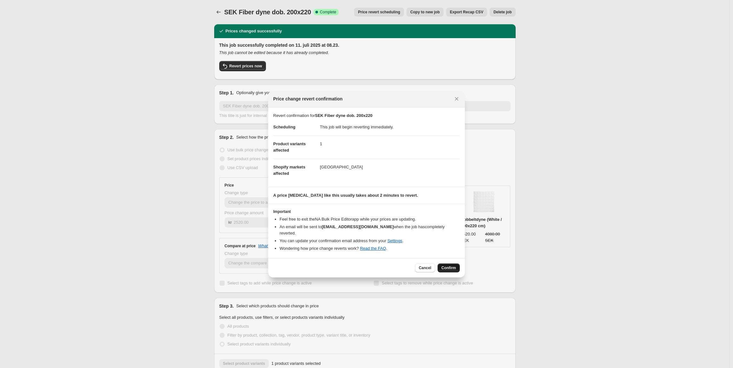
click at [447, 265] on span "Confirm" at bounding box center [449, 267] width 15 height 5
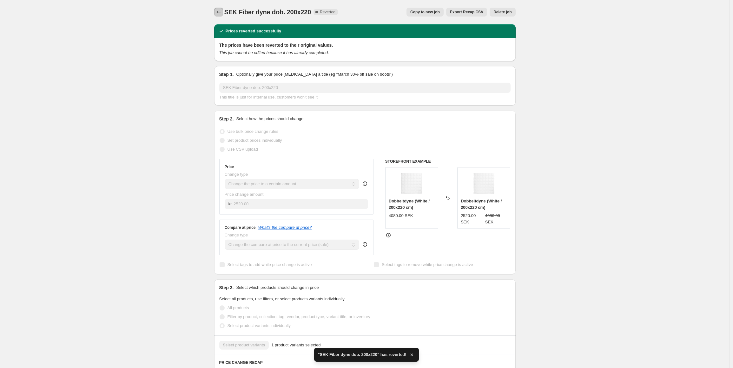
click at [218, 10] on icon "Price change jobs" at bounding box center [219, 12] width 6 height 6
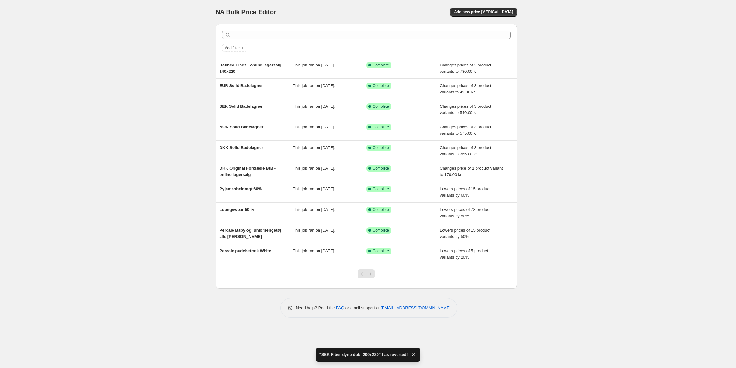
click at [272, 41] on div at bounding box center [367, 35] width 294 height 14
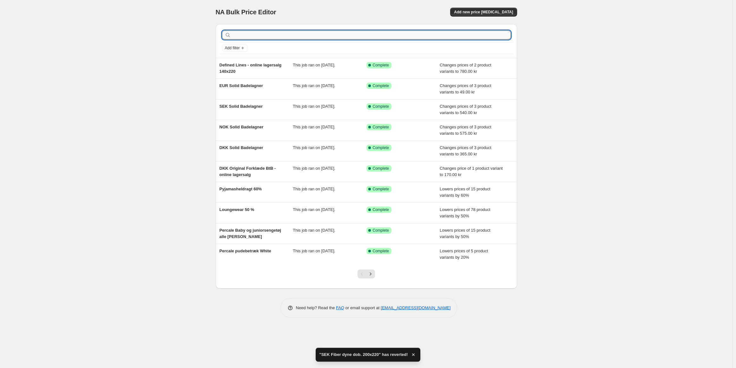
click at [274, 35] on input "text" at bounding box center [371, 34] width 279 height 9
type input "fiber dyne dob"
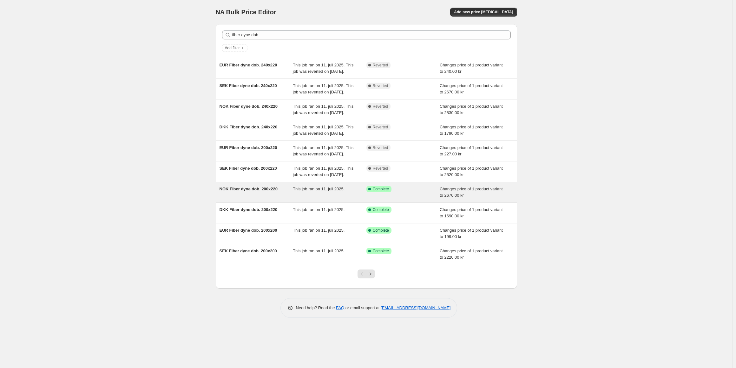
click at [264, 198] on div "NOK Fiber dyne dob. 200x220" at bounding box center [257, 192] width 74 height 13
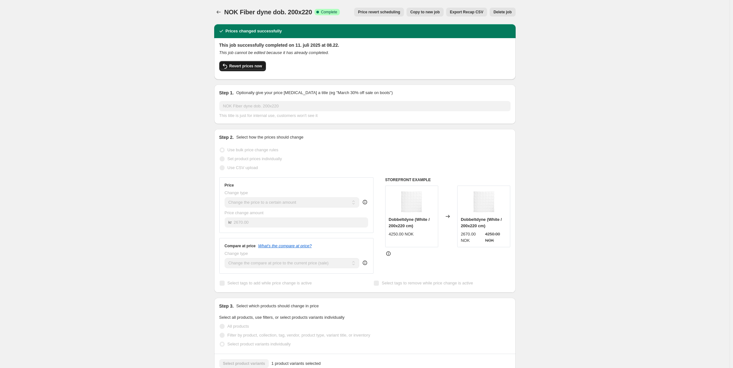
click at [256, 69] on button "Revert prices now" at bounding box center [242, 66] width 47 height 10
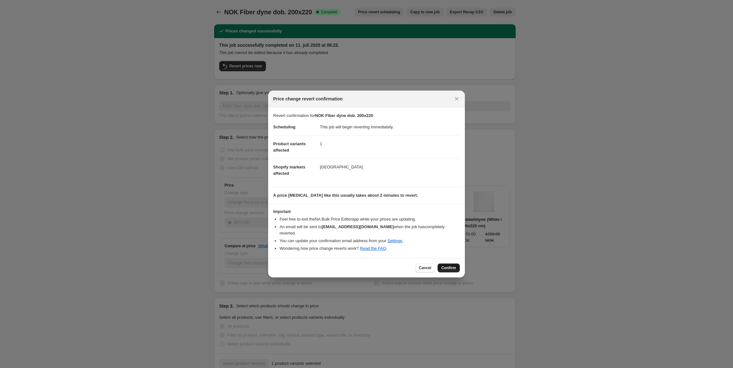
click at [443, 266] on span "Confirm" at bounding box center [449, 267] width 15 height 5
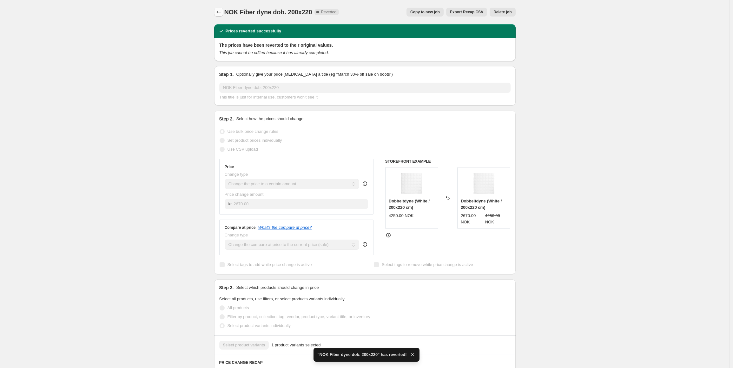
click at [220, 14] on icon "Price change jobs" at bounding box center [219, 12] width 6 height 6
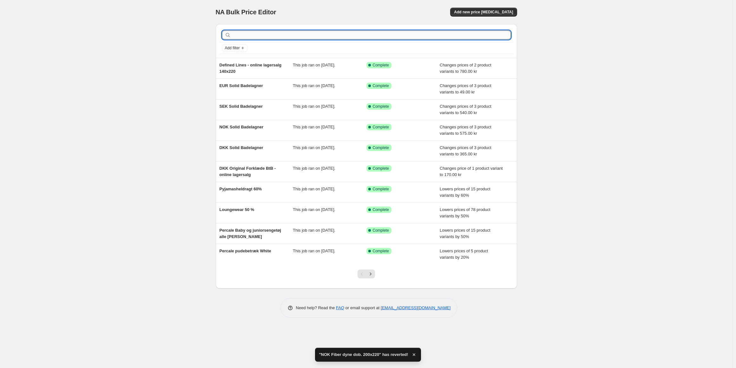
click at [265, 33] on input "text" at bounding box center [371, 34] width 279 height 9
type input "fib"
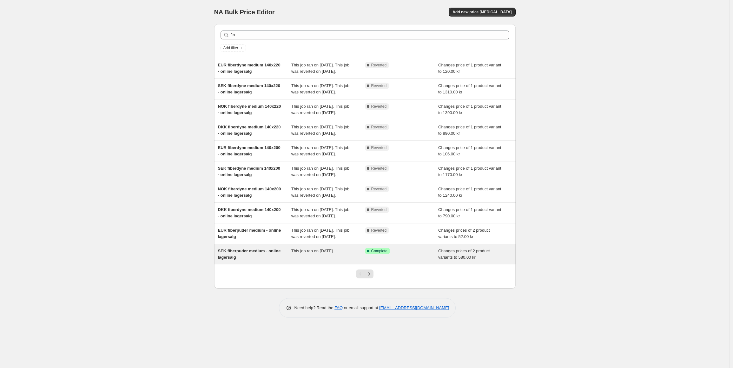
click at [267, 260] on div "SEK fiberpuder medium - online lagersalg" at bounding box center [255, 254] width 74 height 13
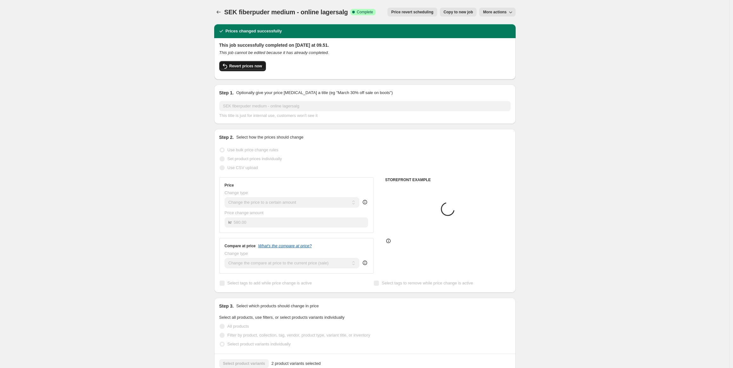
click at [243, 71] on button "Revert prices now" at bounding box center [242, 66] width 47 height 10
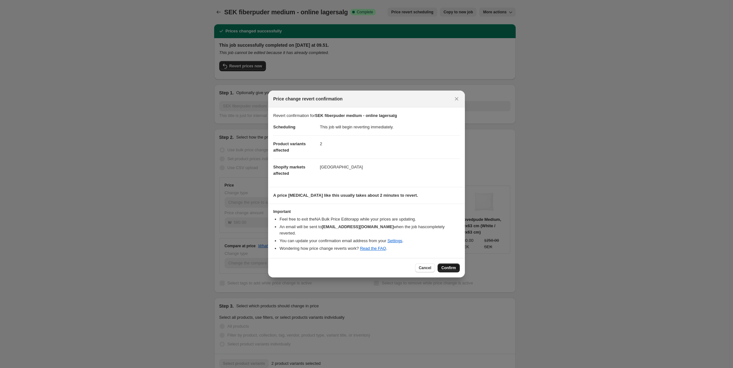
click at [447, 263] on button "Confirm" at bounding box center [449, 267] width 22 height 9
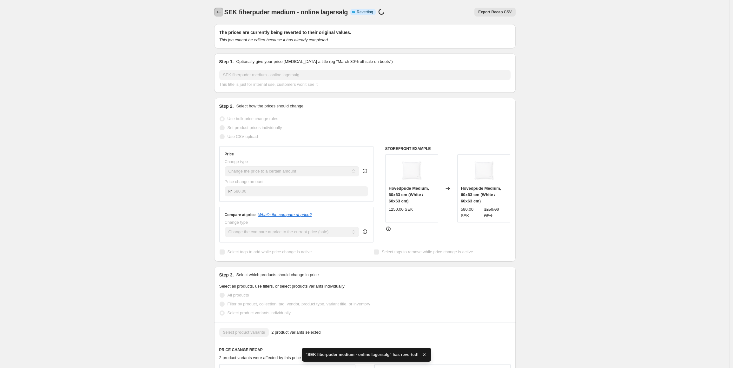
drag, startPoint x: 218, startPoint y: 8, endPoint x: 218, endPoint y: 12, distance: 3.8
click at [218, 12] on button "Price change jobs" at bounding box center [218, 12] width 9 height 9
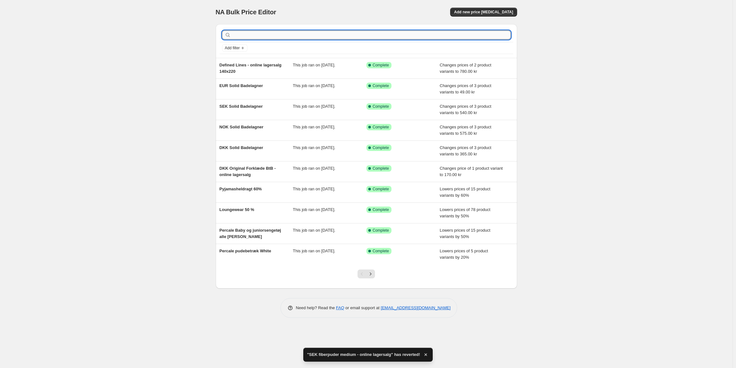
click at [263, 34] on input "text" at bounding box center [371, 34] width 279 height 9
type input "fiberpud"
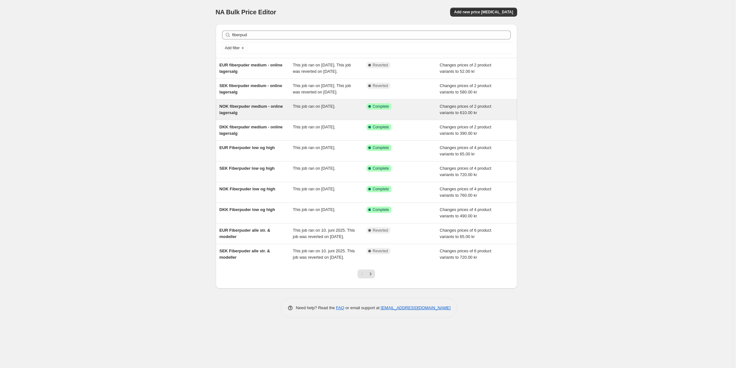
click at [271, 116] on div "NOK fiberpuder medium - online lagersalg" at bounding box center [257, 109] width 74 height 13
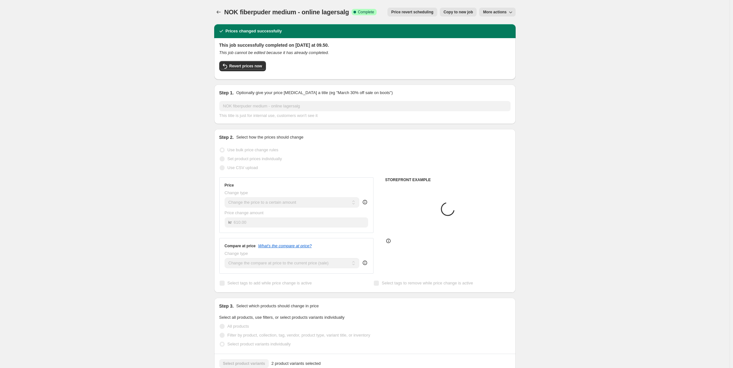
click at [240, 60] on div "This job successfully completed on [DATE] at 09.50. This job cannot be edited b…" at bounding box center [364, 58] width 291 height 32
click at [252, 69] on button "Revert prices now" at bounding box center [242, 66] width 47 height 10
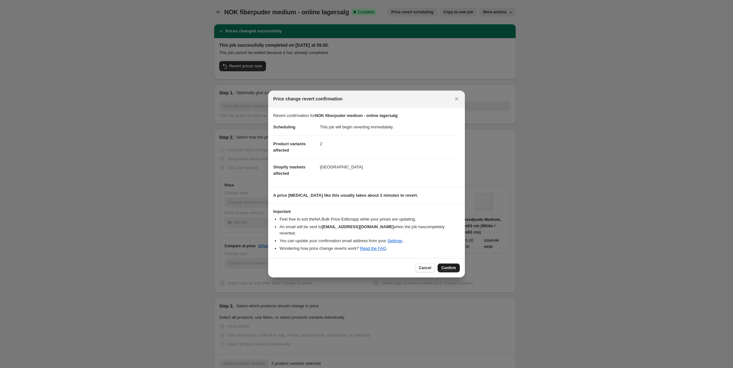
click at [455, 268] on button "Confirm" at bounding box center [449, 267] width 22 height 9
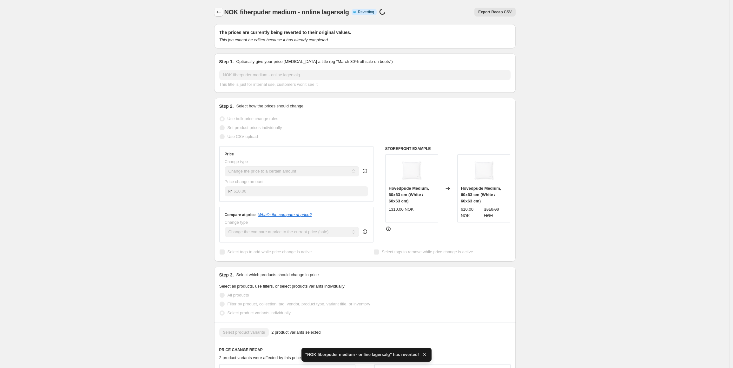
click at [217, 11] on icon "Price change jobs" at bounding box center [219, 12] width 6 height 6
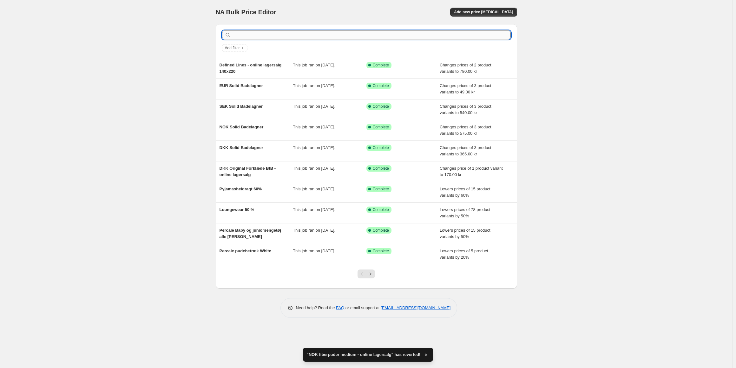
click at [267, 38] on input "text" at bounding box center [371, 34] width 279 height 9
type input "fiberpud"
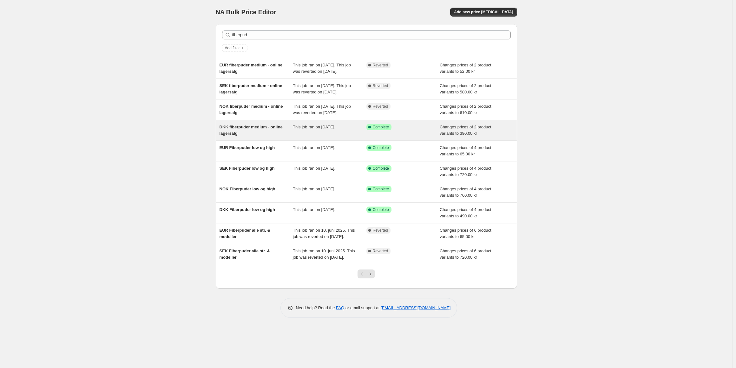
click at [255, 137] on div "DKK fiberpuder medium - online lagersalg" at bounding box center [257, 130] width 74 height 13
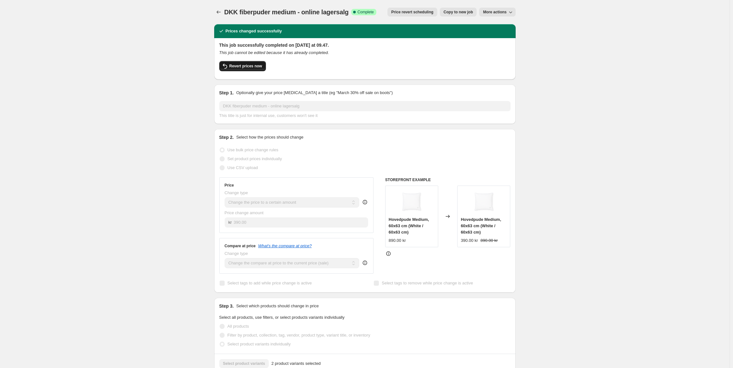
click at [234, 64] on span "Revert prices now" at bounding box center [246, 65] width 33 height 5
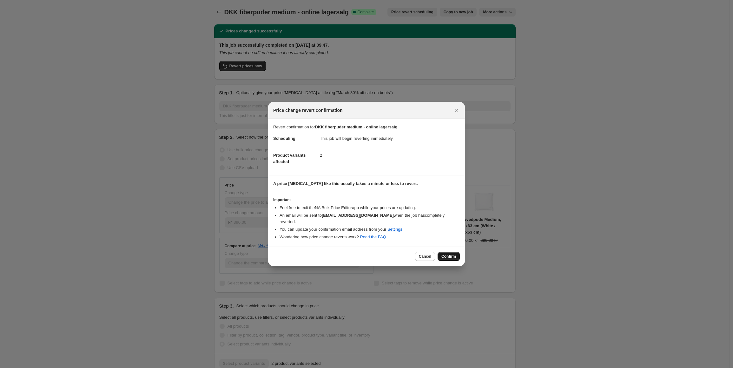
click at [449, 255] on span "Confirm" at bounding box center [449, 256] width 15 height 5
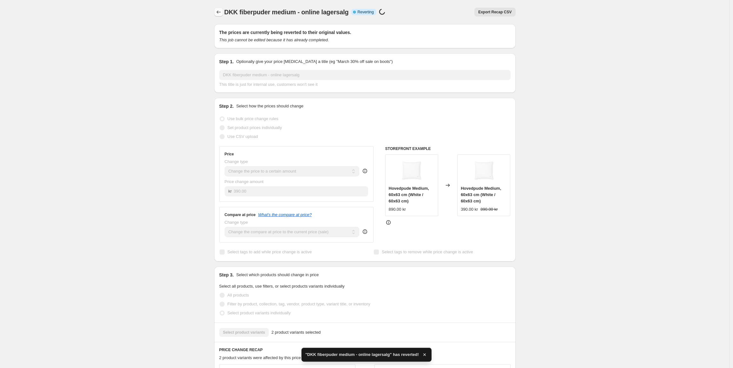
click at [219, 13] on icon "Price change jobs" at bounding box center [219, 12] width 6 height 6
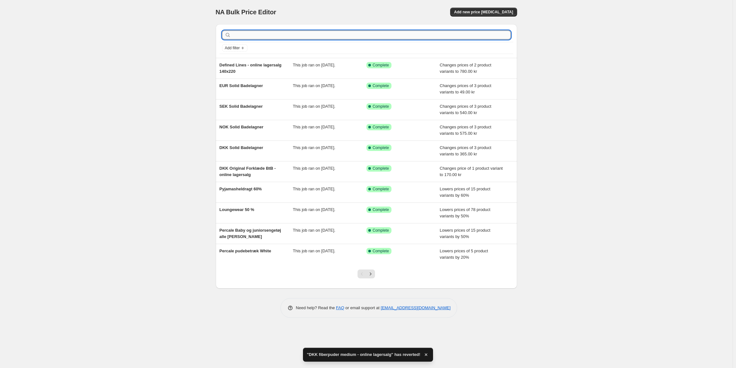
click at [251, 35] on input "text" at bounding box center [371, 34] width 279 height 9
type input "fiberpu"
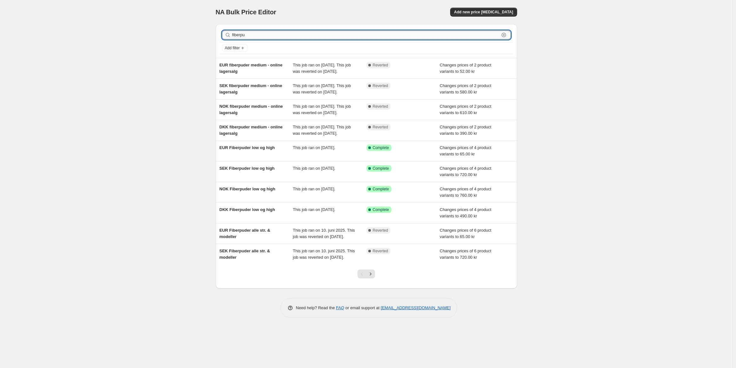
click at [255, 33] on input "fiberpu" at bounding box center [365, 34] width 267 height 9
type input "online lager"
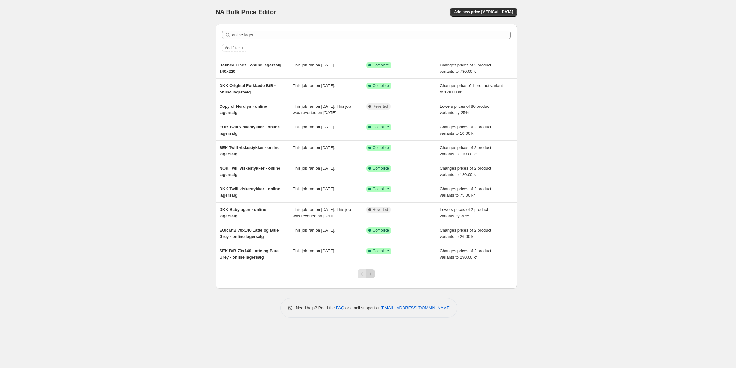
click at [368, 277] on icon "Next" at bounding box center [371, 273] width 6 height 6
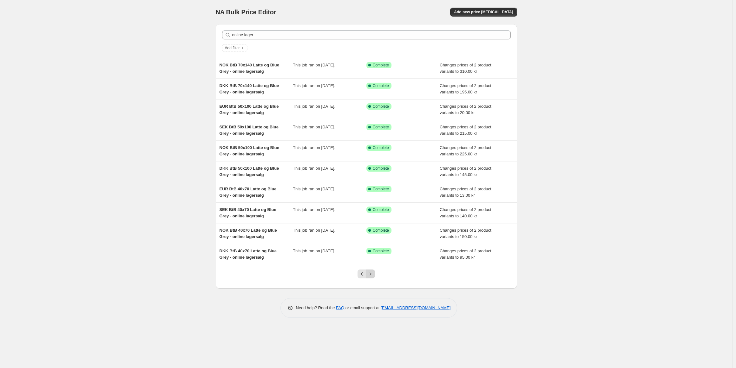
click at [371, 271] on icon "Next" at bounding box center [371, 273] width 6 height 6
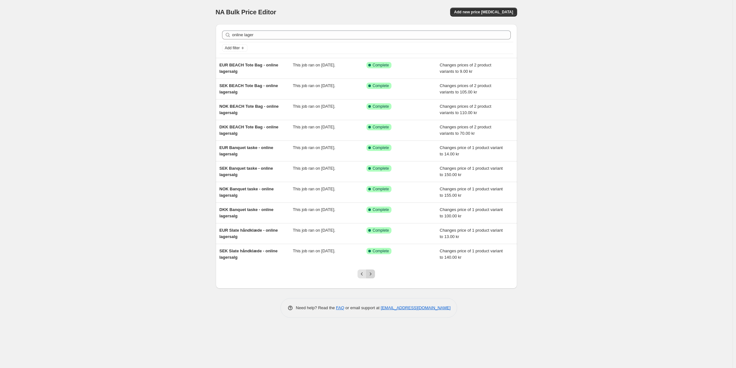
click at [371, 273] on icon "Next" at bounding box center [371, 273] width 6 height 6
click at [373, 273] on icon "Next" at bounding box center [371, 273] width 6 height 6
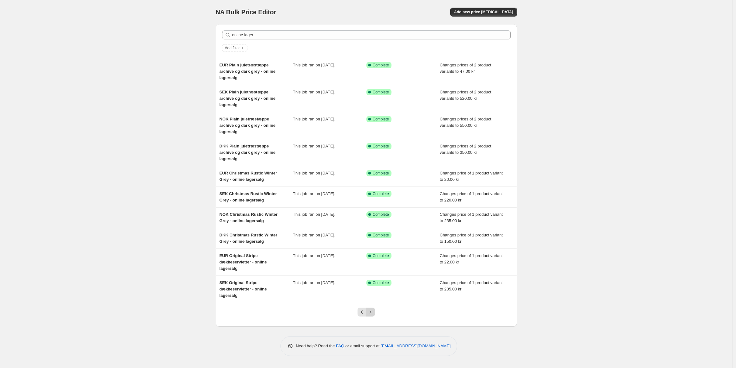
click at [370, 309] on icon "Next" at bounding box center [371, 312] width 6 height 6
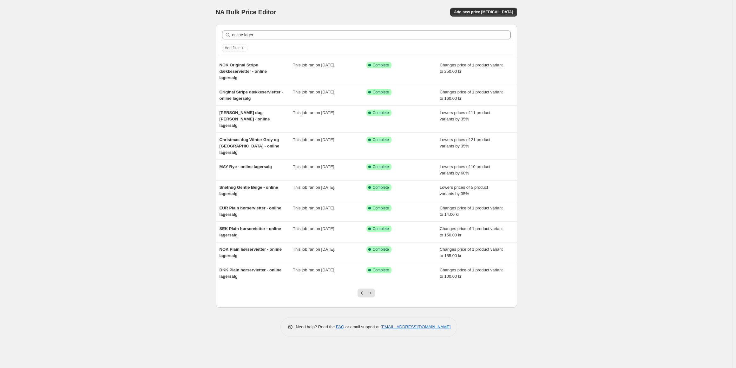
click at [370, 287] on div at bounding box center [367, 295] width 26 height 24
click at [370, 290] on icon "Next" at bounding box center [371, 293] width 6 height 6
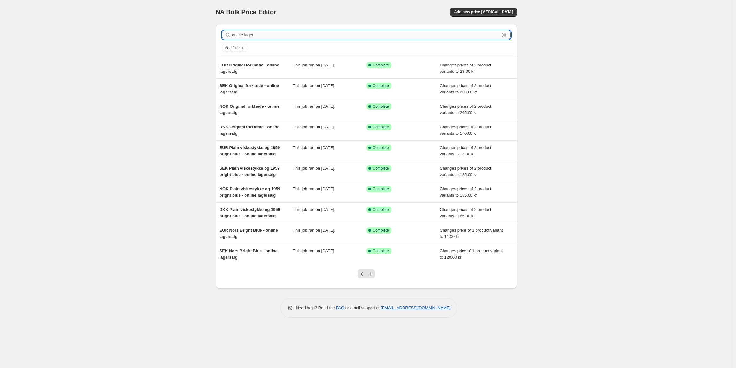
click at [279, 33] on input "online lager" at bounding box center [365, 34] width 267 height 9
type input "online lagersalg fiber"
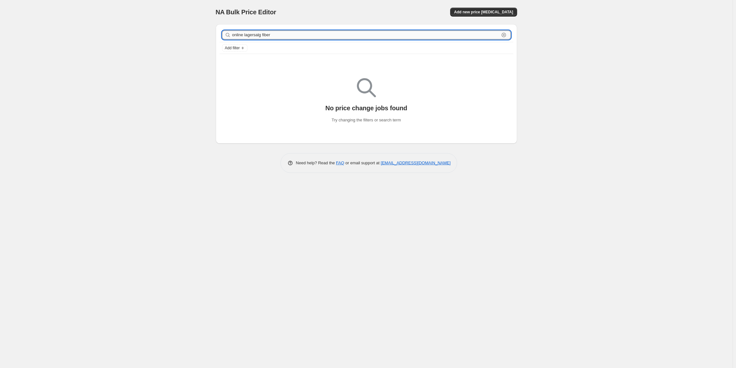
click at [265, 32] on input "online lagersalg fiber" at bounding box center [365, 34] width 267 height 9
type input "online lagersalg dob"
click at [267, 32] on input "online lagersalg dob" at bounding box center [365, 34] width 267 height 9
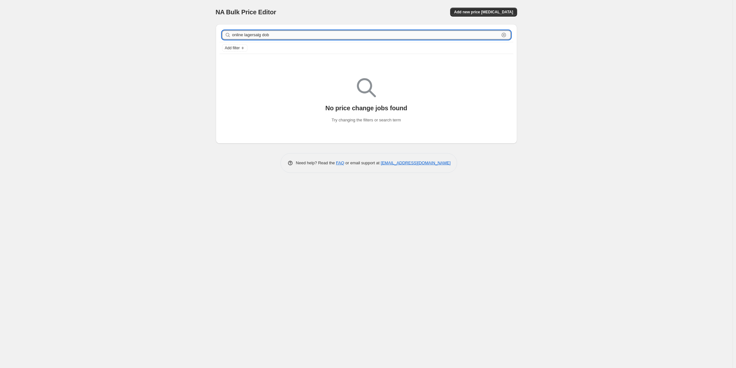
click at [267, 32] on input "online lagersalg dob" at bounding box center [365, 34] width 267 height 9
type input "online lagersalg"
click at [229, 37] on icon at bounding box center [228, 35] width 6 height 6
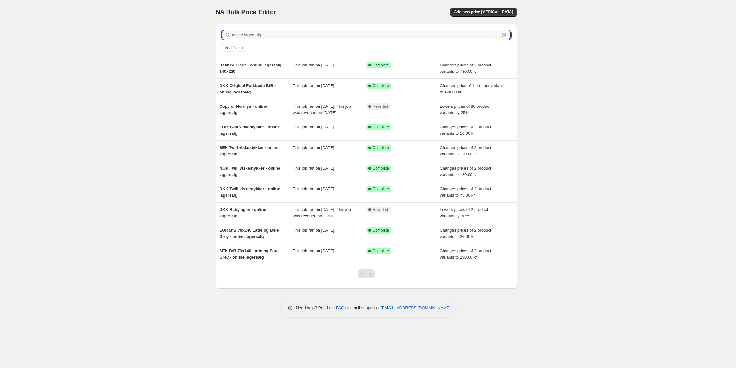
click at [259, 35] on input "online lagersalg" at bounding box center [365, 34] width 267 height 9
click at [233, 35] on input "online lagersalg" at bounding box center [365, 34] width 267 height 9
type input "dob online lagersalg"
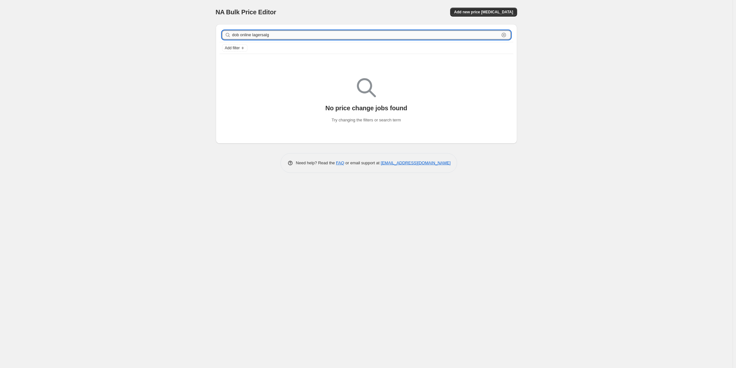
click at [240, 35] on input "dob online lagersalg" at bounding box center [365, 34] width 267 height 9
type input "dob. online lagersalg"
click at [281, 37] on input "dob. online lagersalg" at bounding box center [365, 34] width 267 height 9
click at [271, 35] on input "dob. online lagersalg" at bounding box center [365, 34] width 267 height 9
drag, startPoint x: 241, startPoint y: 36, endPoint x: 212, endPoint y: 32, distance: 29.8
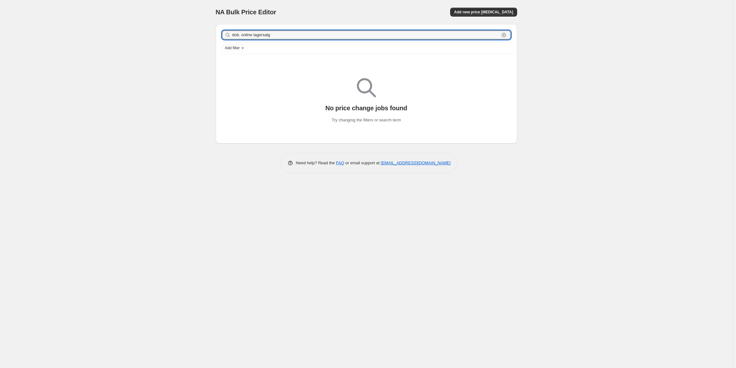
click at [212, 32] on div "dob. online lagersalg Clear Add filter No price change jobs found Try changing …" at bounding box center [364, 81] width 307 height 124
type input "online lagersalg"
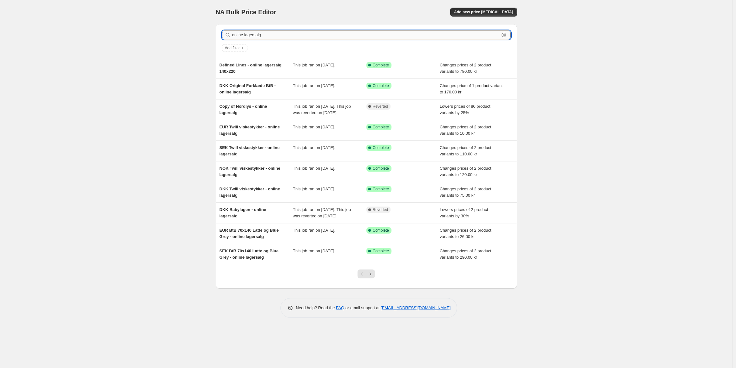
click at [260, 36] on input "online lagersalg" at bounding box center [365, 34] width 267 height 9
type input "fiber dyne"
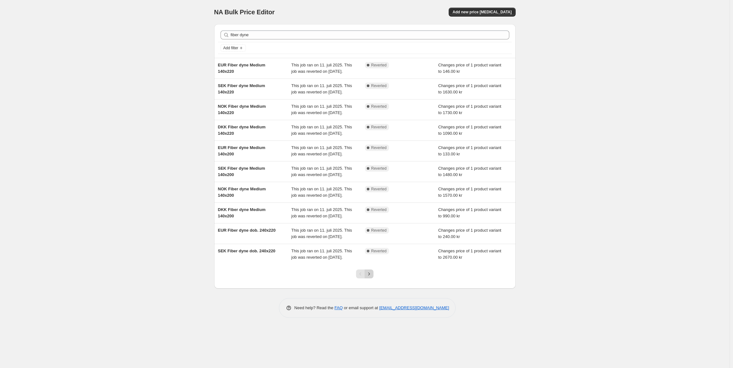
click at [370, 277] on icon "Next" at bounding box center [369, 273] width 6 height 6
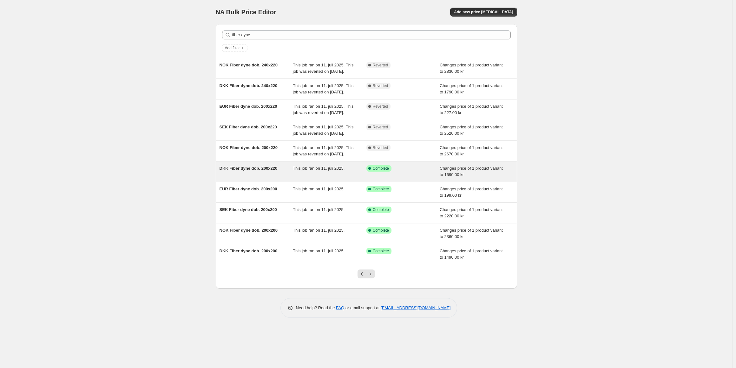
click at [264, 178] on div "DKK Fiber dyne dob. 200x220" at bounding box center [257, 171] width 74 height 13
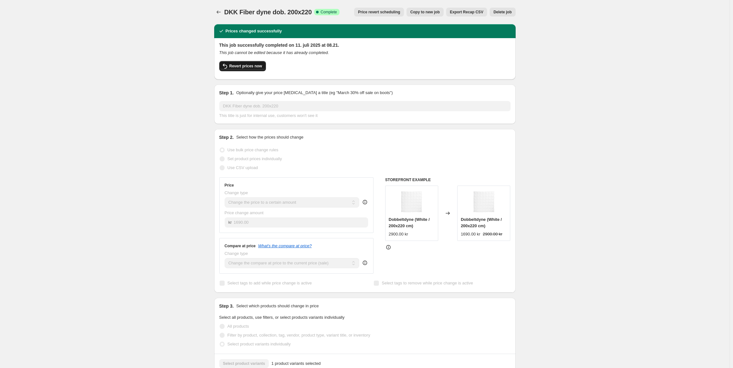
click at [247, 69] on button "Revert prices now" at bounding box center [242, 66] width 47 height 10
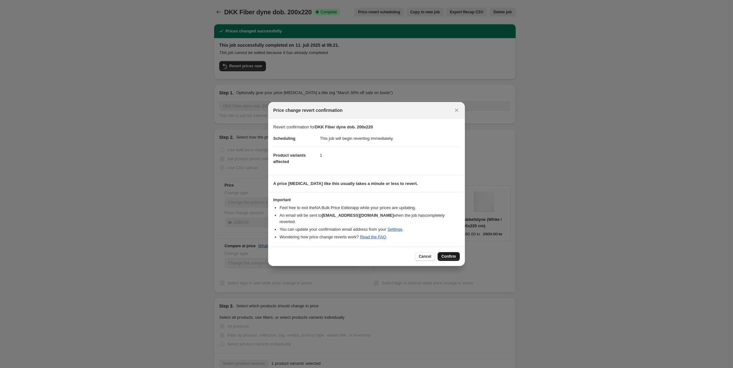
click at [452, 252] on button "Confirm" at bounding box center [449, 256] width 22 height 9
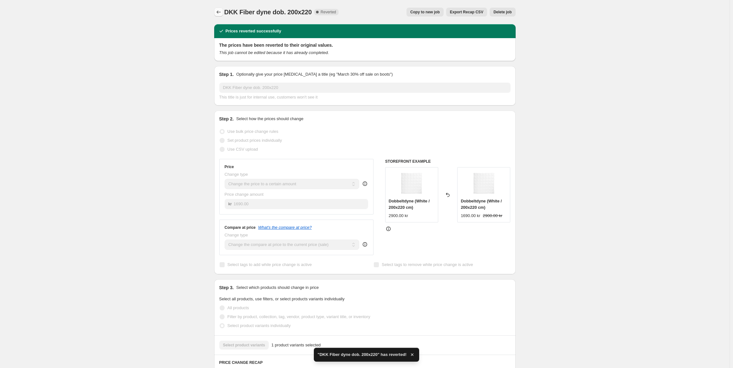
click at [221, 11] on icon "Price change jobs" at bounding box center [219, 12] width 6 height 6
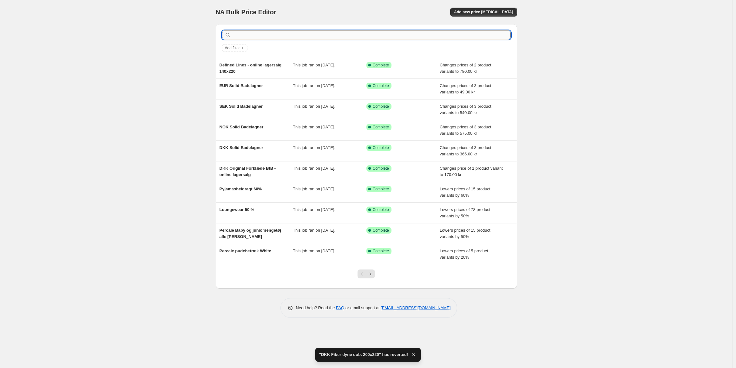
click at [278, 35] on input "text" at bounding box center [371, 34] width 279 height 9
type input "fiberdyne"
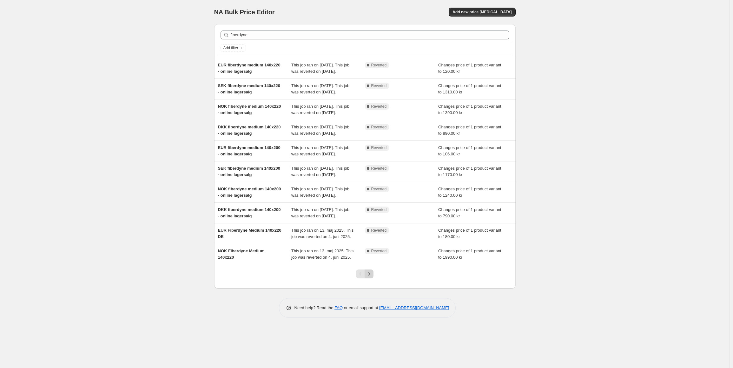
click at [373, 278] on button "Next" at bounding box center [369, 273] width 9 height 9
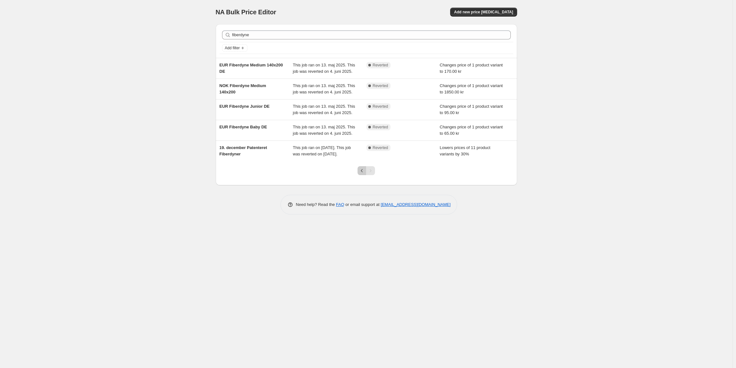
click at [359, 175] on button "Previous" at bounding box center [362, 170] width 9 height 9
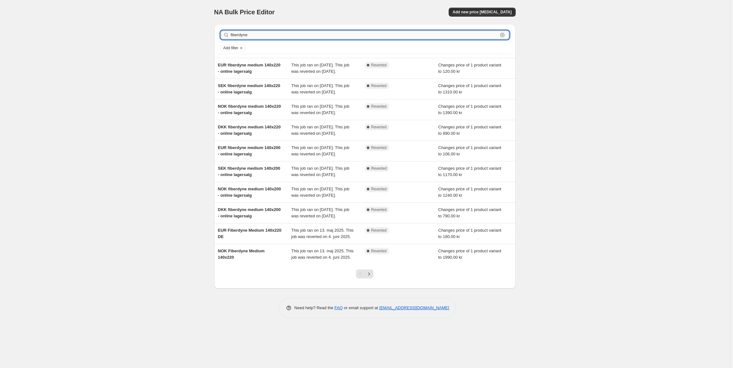
click at [249, 33] on input "fiberdyne" at bounding box center [364, 34] width 267 height 9
click at [241, 35] on input "fiberdyne" at bounding box center [364, 34] width 267 height 9
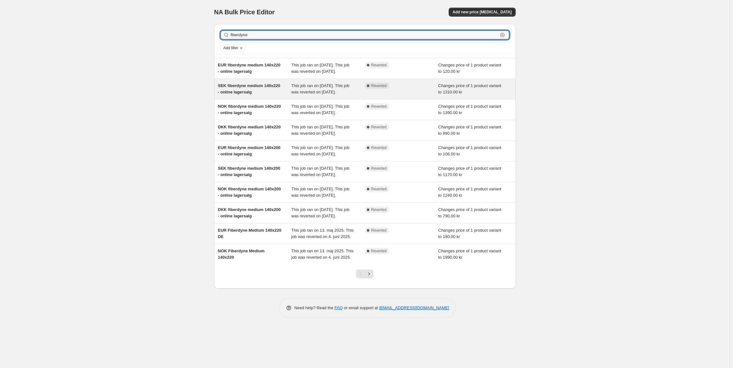
type input "fiber dyne"
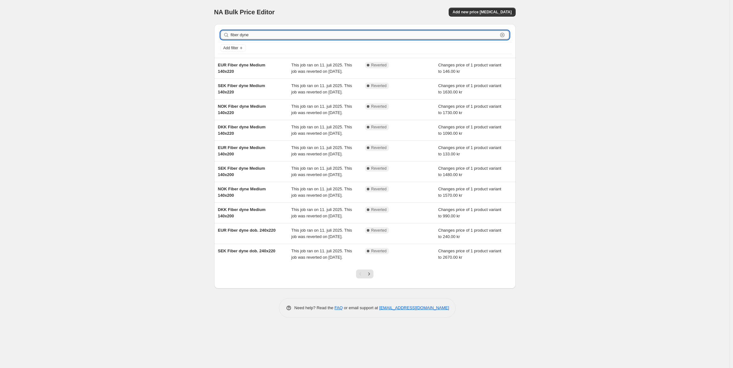
click at [247, 38] on input "fiber dyne" at bounding box center [364, 34] width 267 height 9
type input "fiber dob"
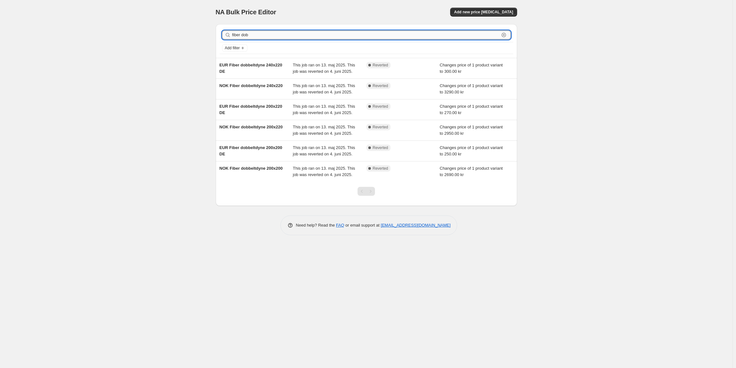
click at [245, 35] on input "fiber dob" at bounding box center [365, 34] width 267 height 9
type input "fiber"
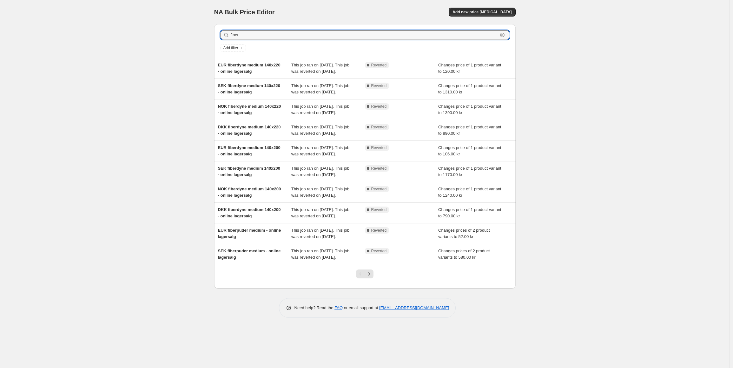
click at [245, 35] on input "fiber" at bounding box center [364, 34] width 267 height 9
type input "fiberdyne"
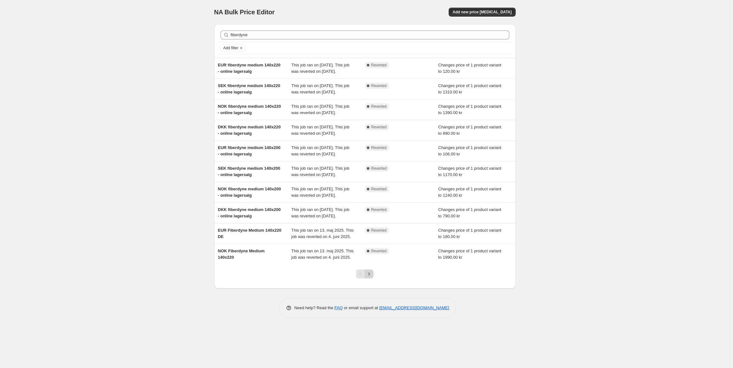
click at [369, 278] on button "Next" at bounding box center [369, 273] width 9 height 9
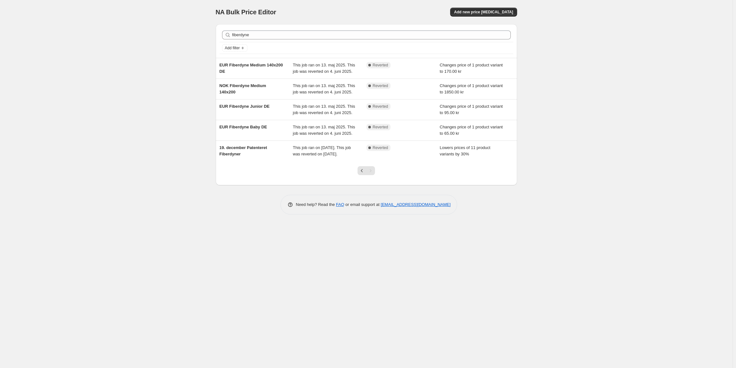
click at [357, 180] on div at bounding box center [367, 173] width 26 height 24
click at [361, 174] on icon "Previous" at bounding box center [362, 170] width 6 height 6
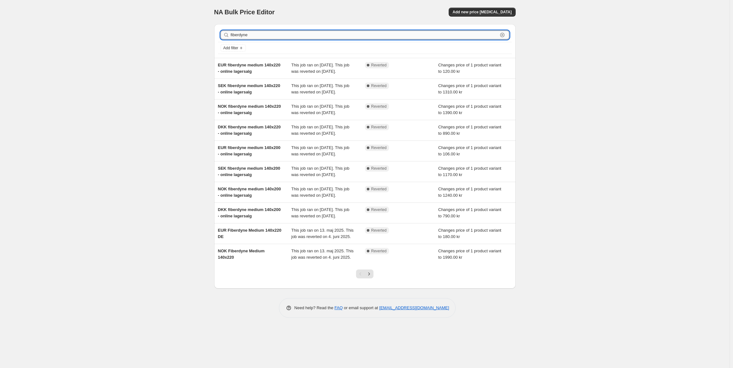
click at [246, 34] on input "fiberdyne" at bounding box center [364, 34] width 267 height 9
type input "200x"
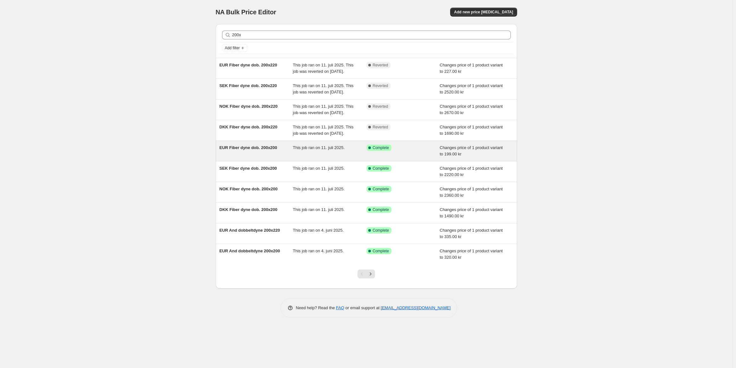
click at [248, 157] on div "EUR Fiber dyne dob. 200x200" at bounding box center [257, 150] width 74 height 13
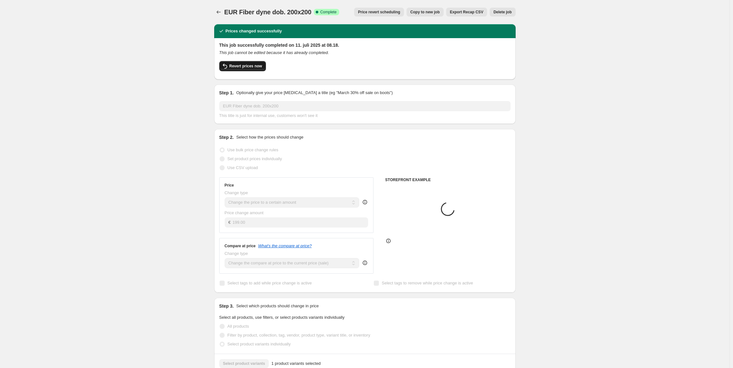
click at [254, 71] on button "Revert prices now" at bounding box center [242, 66] width 47 height 10
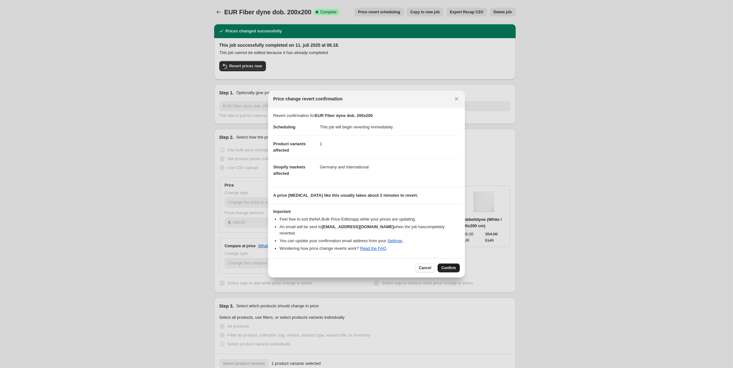
click at [441, 263] on button "Confirm" at bounding box center [449, 267] width 22 height 9
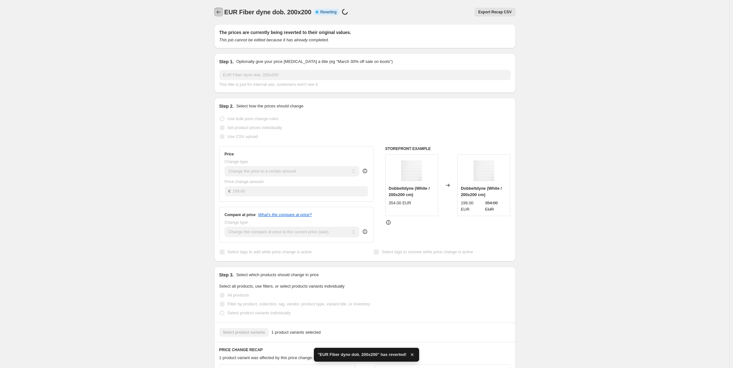
click at [216, 10] on button "Price change jobs" at bounding box center [218, 12] width 9 height 9
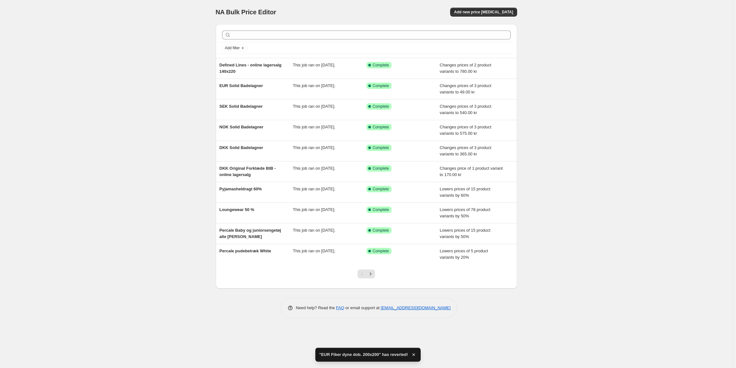
click at [250, 44] on div "Add filter" at bounding box center [367, 47] width 294 height 11
click at [250, 40] on div at bounding box center [367, 35] width 294 height 14
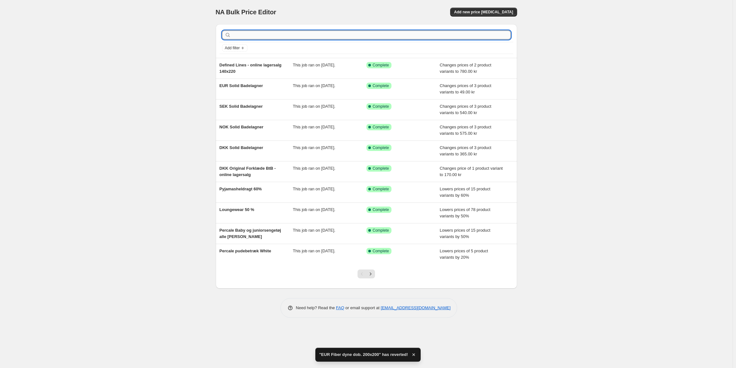
click at [252, 36] on input "text" at bounding box center [371, 34] width 279 height 9
type input "200"
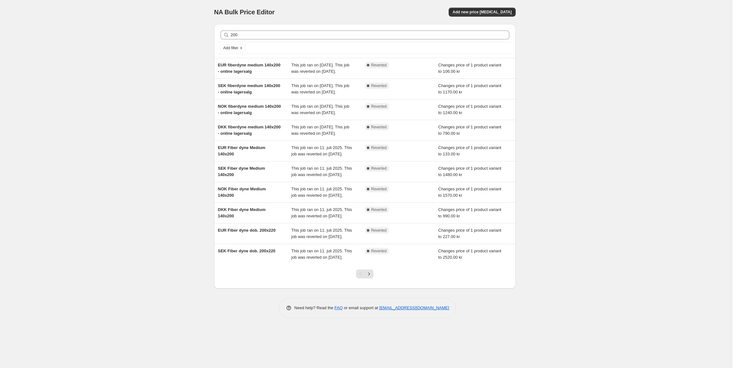
click at [376, 288] on div at bounding box center [365, 276] width 26 height 24
click at [371, 277] on icon "Next" at bounding box center [369, 273] width 6 height 6
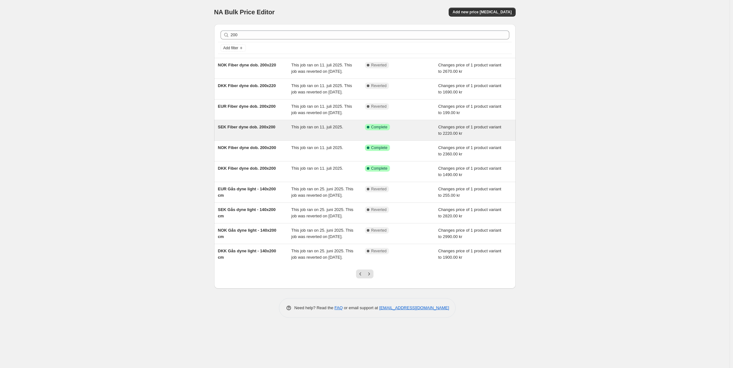
click at [264, 137] on div "SEK Fiber dyne dob. 200x200" at bounding box center [255, 130] width 74 height 13
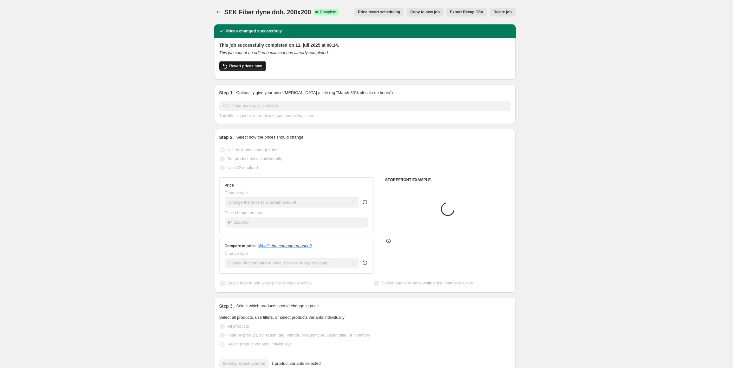
drag, startPoint x: 244, startPoint y: 72, endPoint x: 253, endPoint y: 65, distance: 10.8
click at [245, 72] on div "Revert prices now" at bounding box center [364, 67] width 291 height 13
click at [253, 64] on span "Revert prices now" at bounding box center [246, 65] width 33 height 5
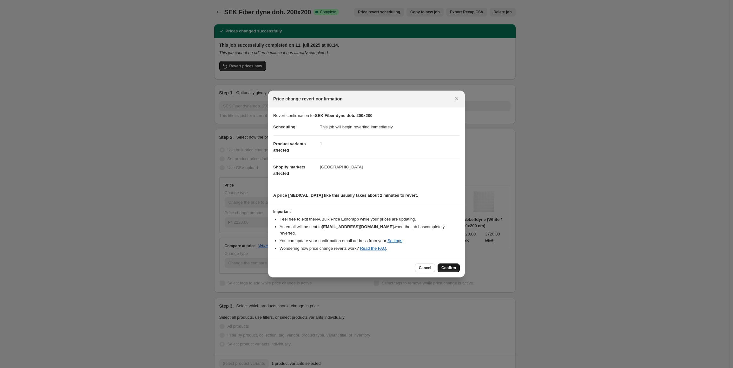
click at [450, 265] on span "Confirm" at bounding box center [449, 267] width 15 height 5
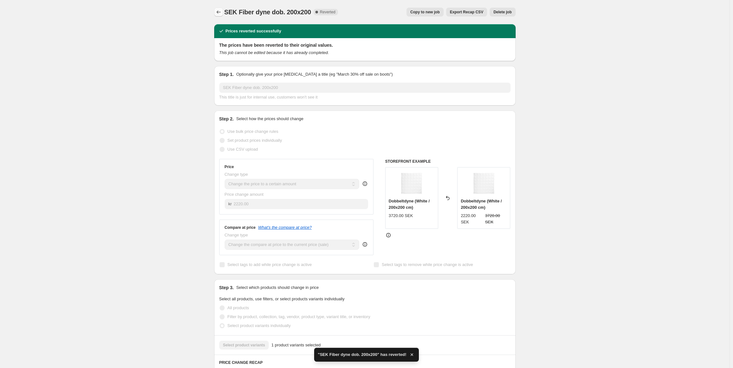
click at [223, 13] on button "Price change jobs" at bounding box center [218, 12] width 9 height 9
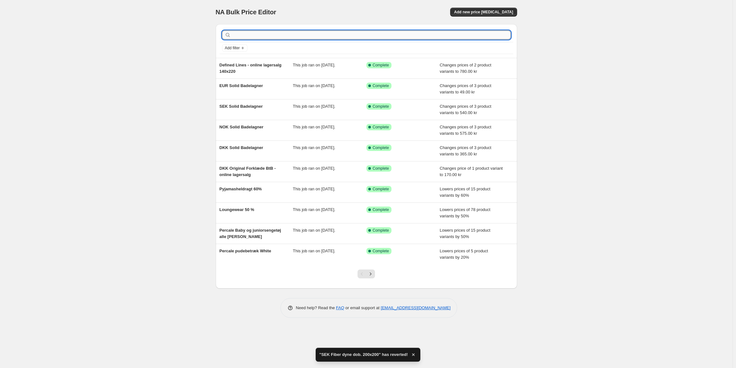
click at [277, 33] on input "text" at bounding box center [371, 34] width 279 height 9
type input "f"
type input "200x"
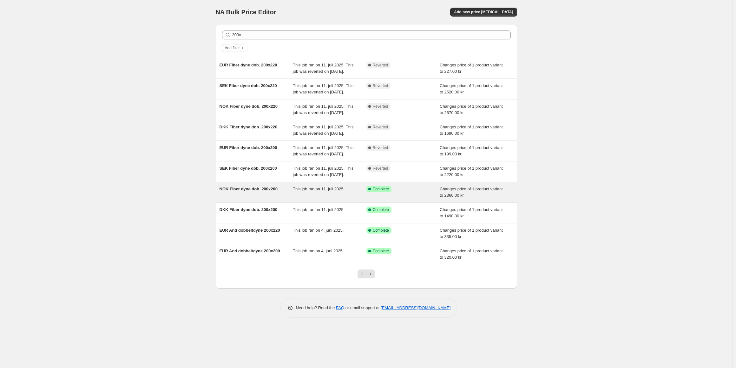
click at [263, 198] on div "NOK Fiber dyne dob. 200x200" at bounding box center [257, 192] width 74 height 13
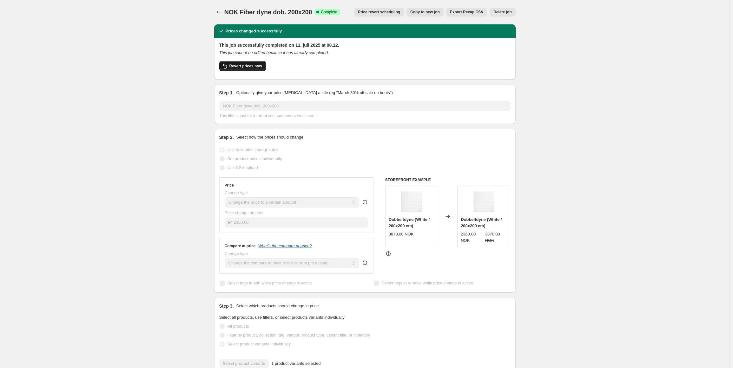
click at [232, 68] on span "Revert prices now" at bounding box center [246, 65] width 33 height 5
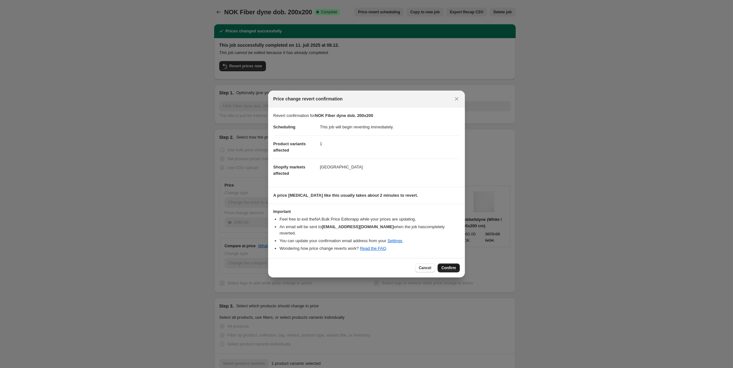
click at [454, 265] on span "Confirm" at bounding box center [449, 267] width 15 height 5
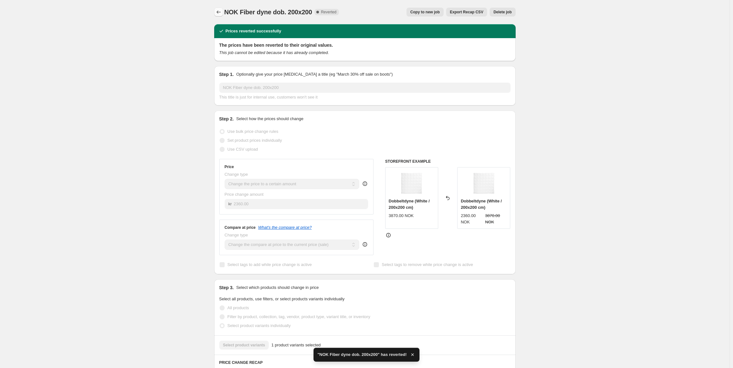
click at [217, 12] on button "Price change jobs" at bounding box center [218, 12] width 9 height 9
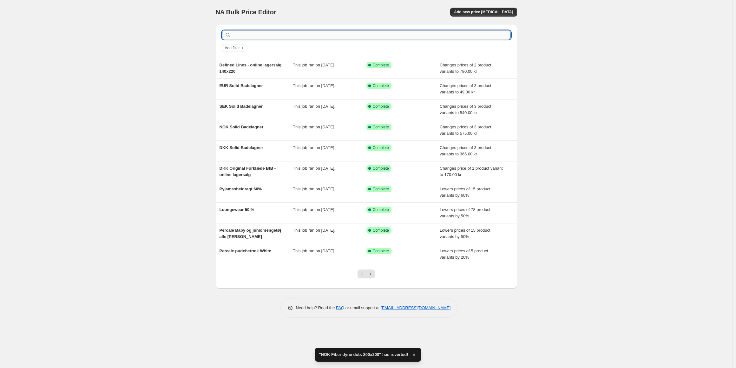
click at [243, 38] on input "text" at bounding box center [371, 34] width 279 height 9
type input "fiber d"
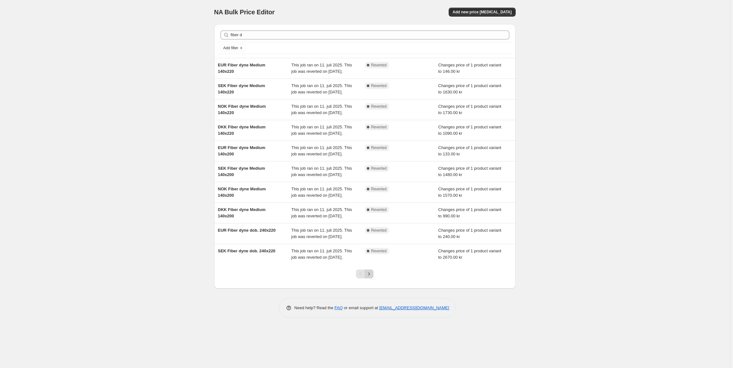
click at [369, 277] on icon "Next" at bounding box center [369, 273] width 6 height 6
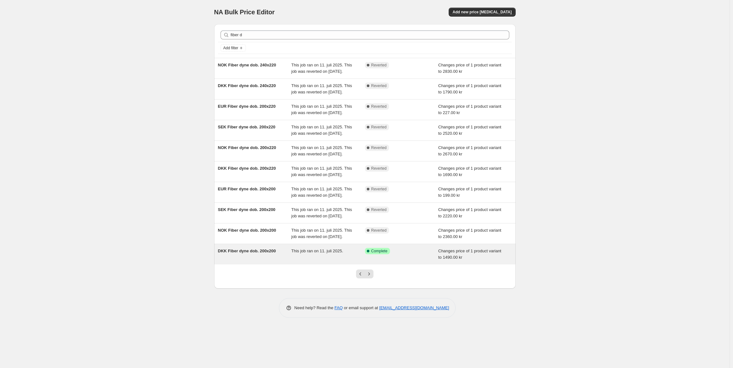
click at [261, 260] on div "DKK Fiber dyne dob. 200x200" at bounding box center [255, 254] width 74 height 13
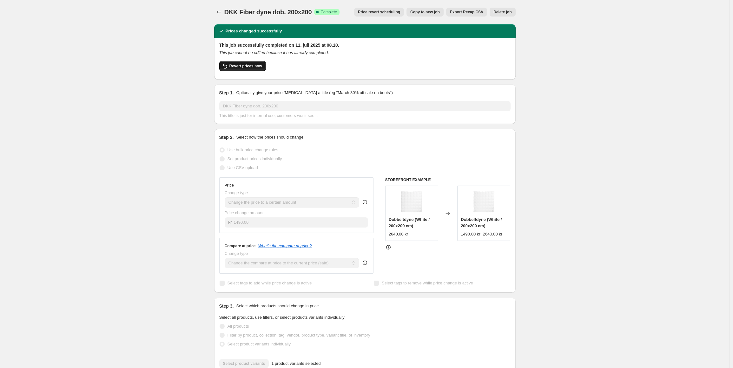
click at [243, 61] on button "Revert prices now" at bounding box center [242, 66] width 47 height 10
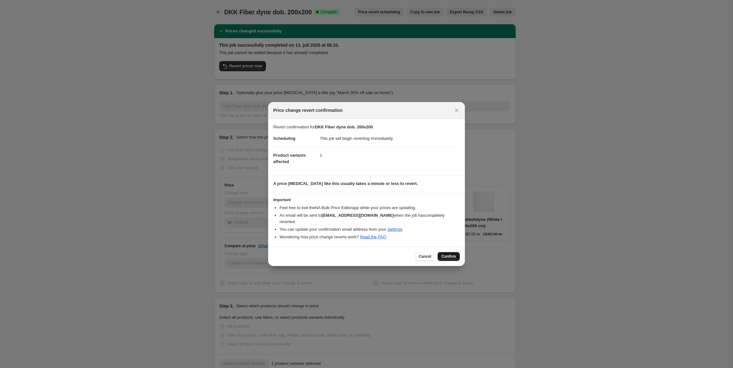
click at [451, 256] on button "Confirm" at bounding box center [449, 256] width 22 height 9
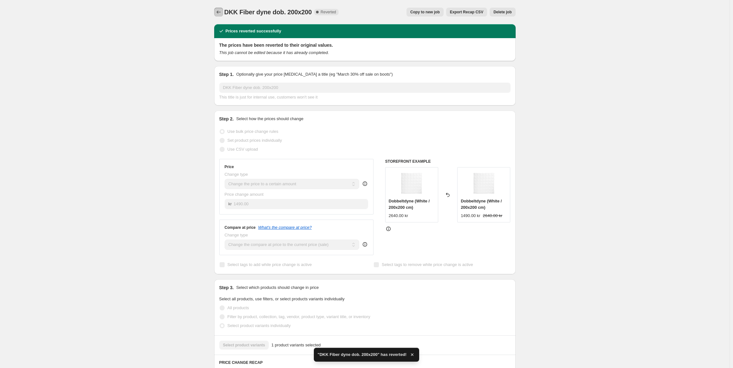
click at [222, 16] on button "Price change jobs" at bounding box center [218, 12] width 9 height 9
